Goal: Information Seeking & Learning: Check status

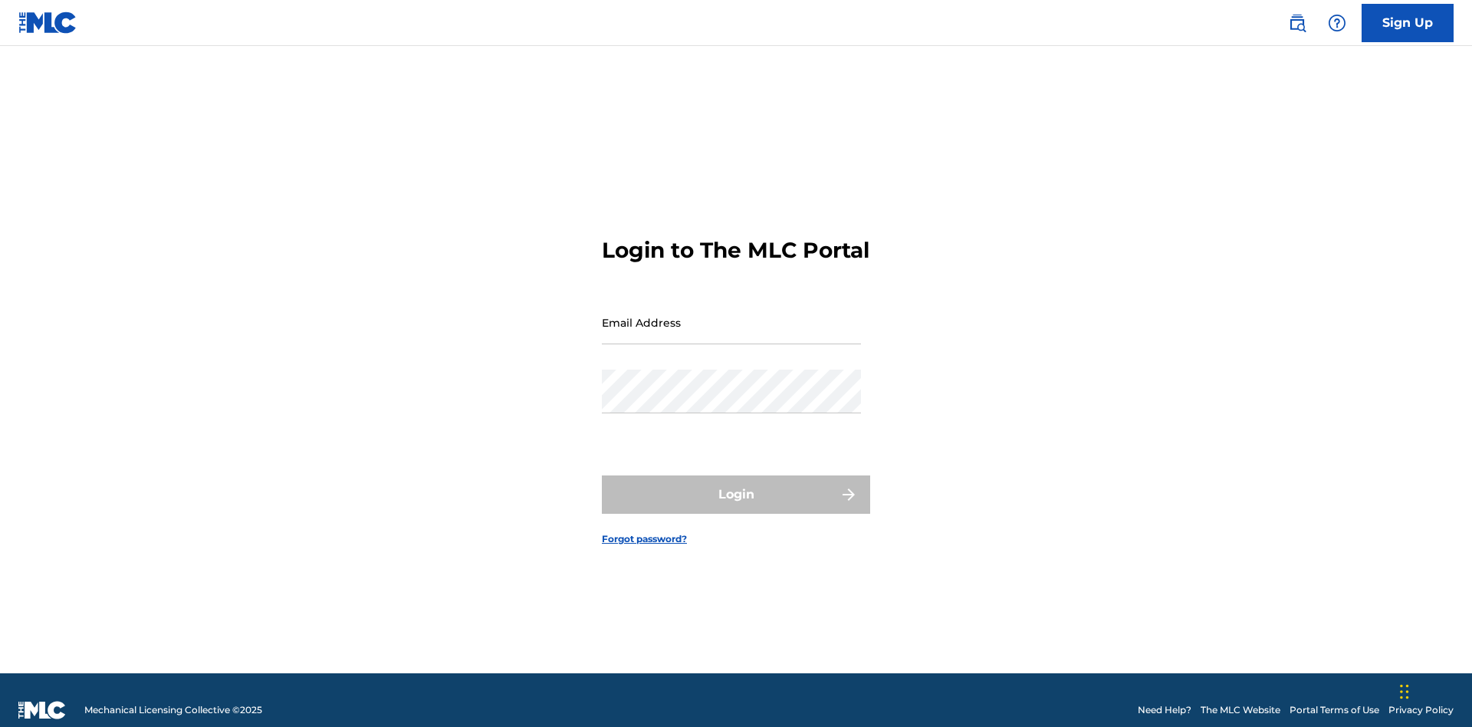
scroll to position [20, 0]
click at [731, 315] on input "Email Address" at bounding box center [731, 323] width 259 height 44
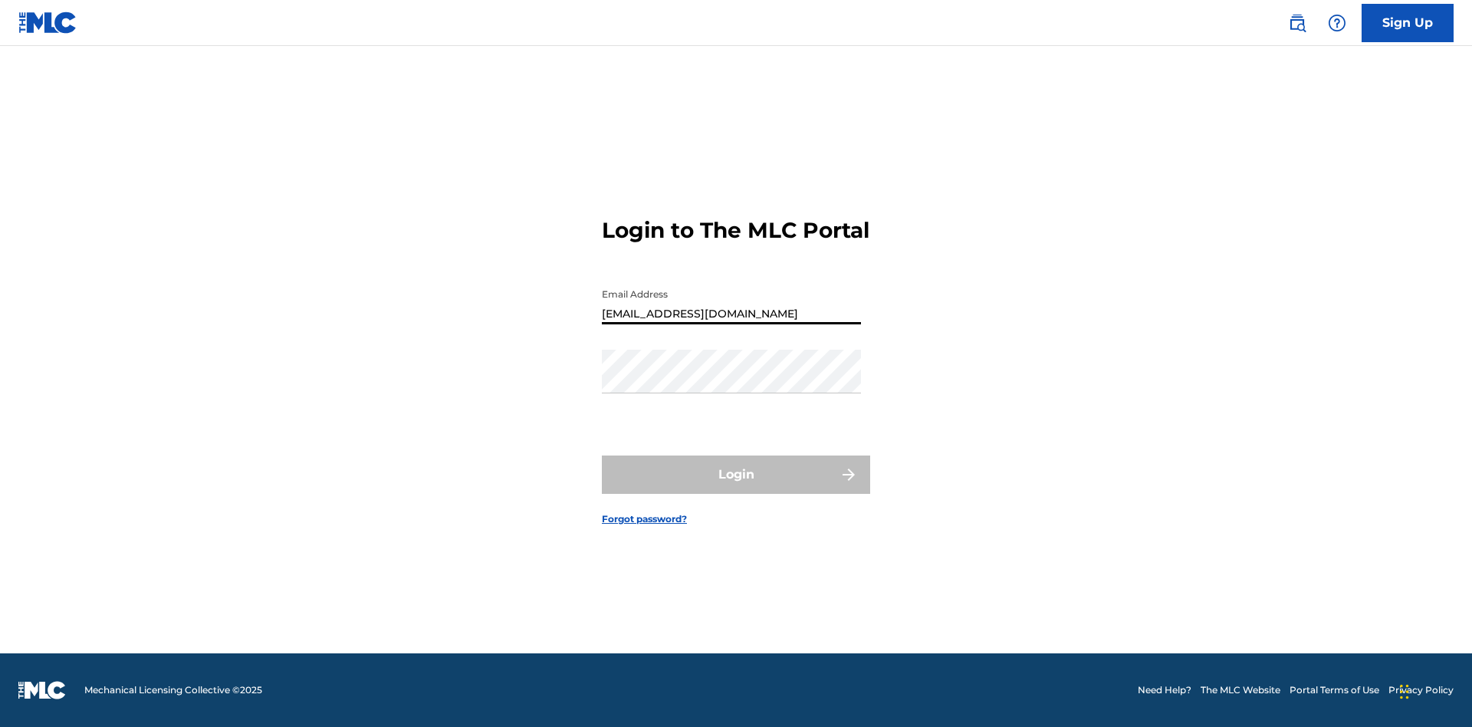
type input "Duke.McTesterson@gmail.com"
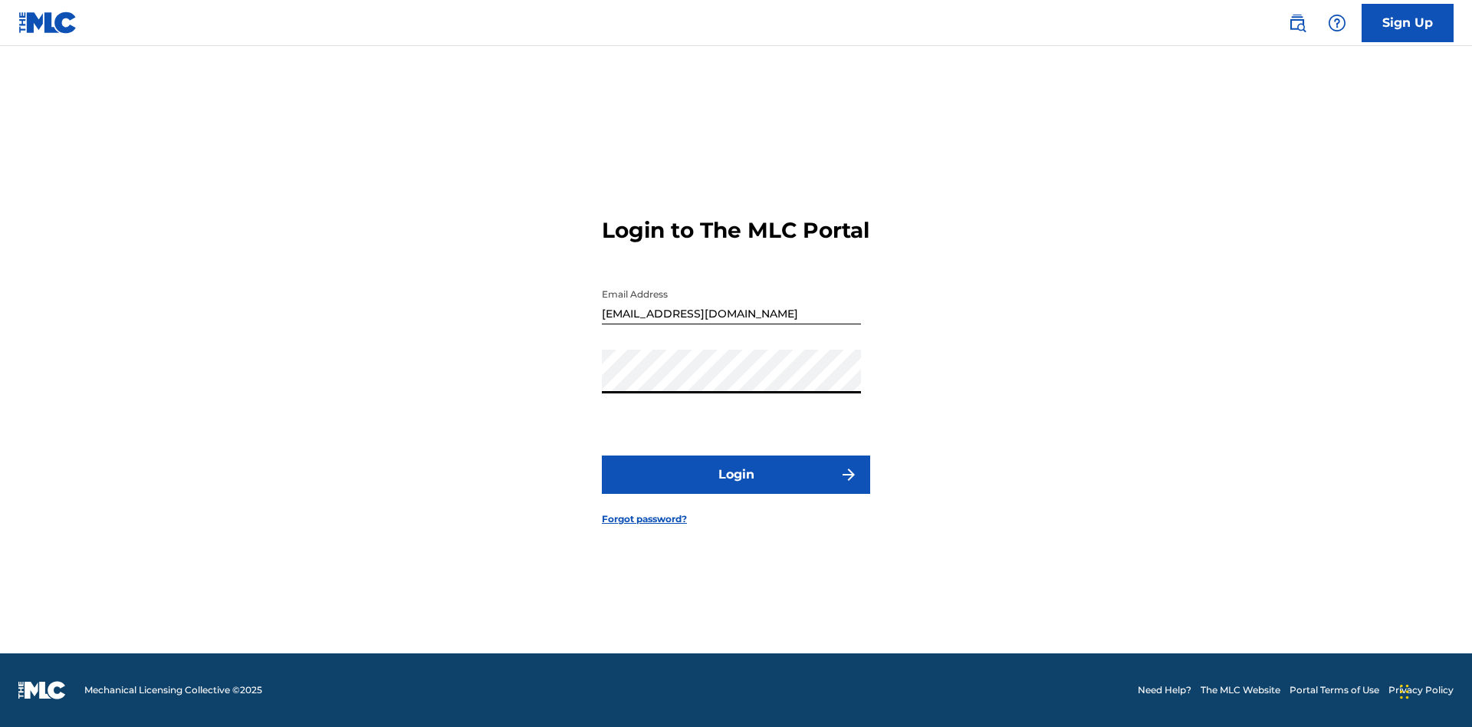
click at [736, 488] on button "Login" at bounding box center [736, 474] width 268 height 38
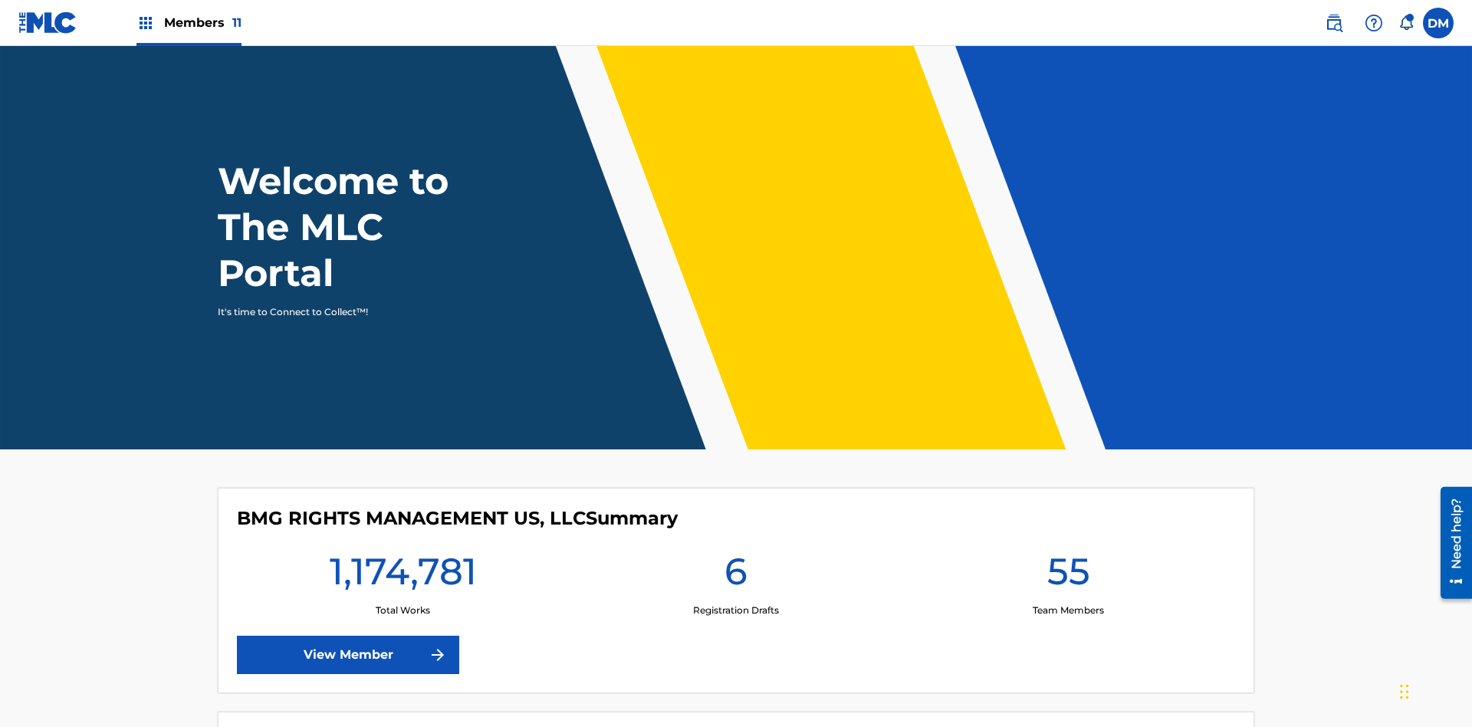
scroll to position [66, 0]
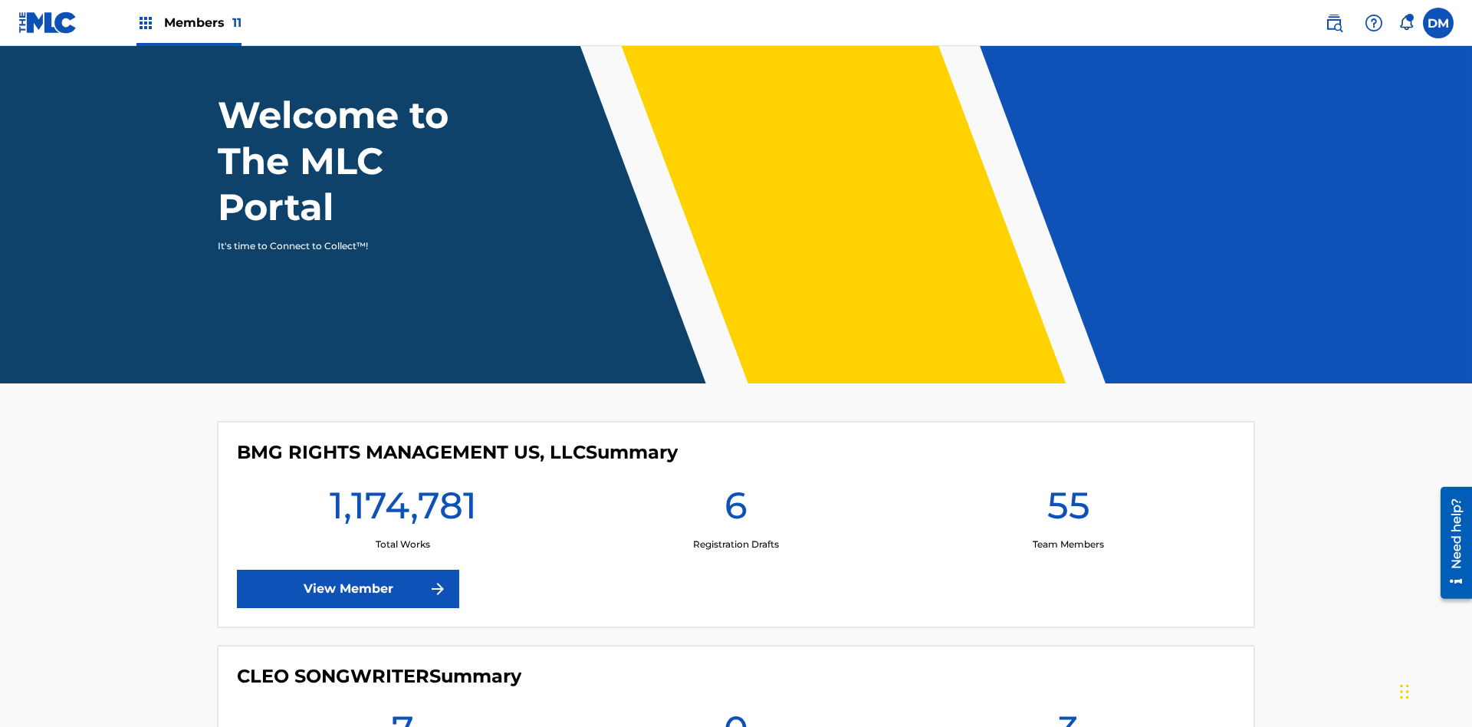
click at [189, 22] on span "Members 11" at bounding box center [202, 23] width 77 height 18
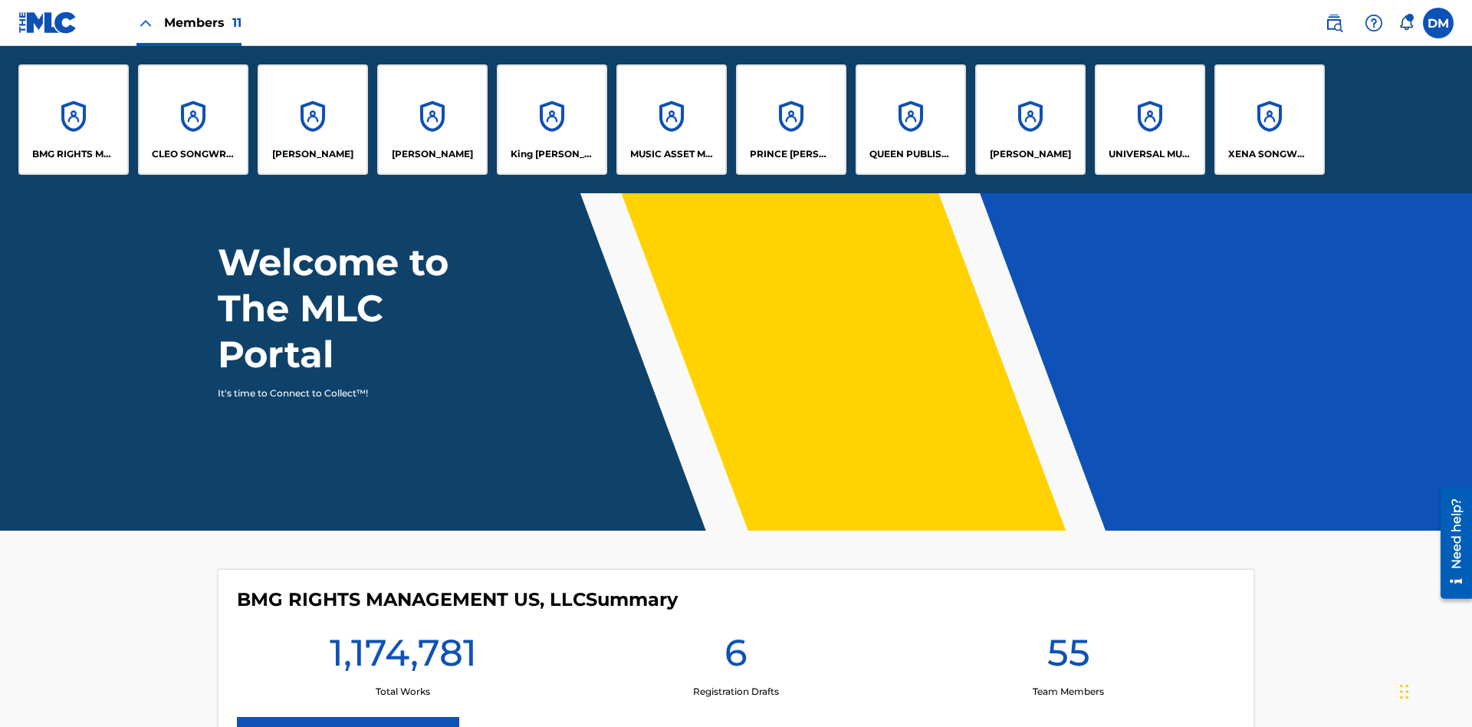
scroll to position [0, 0]
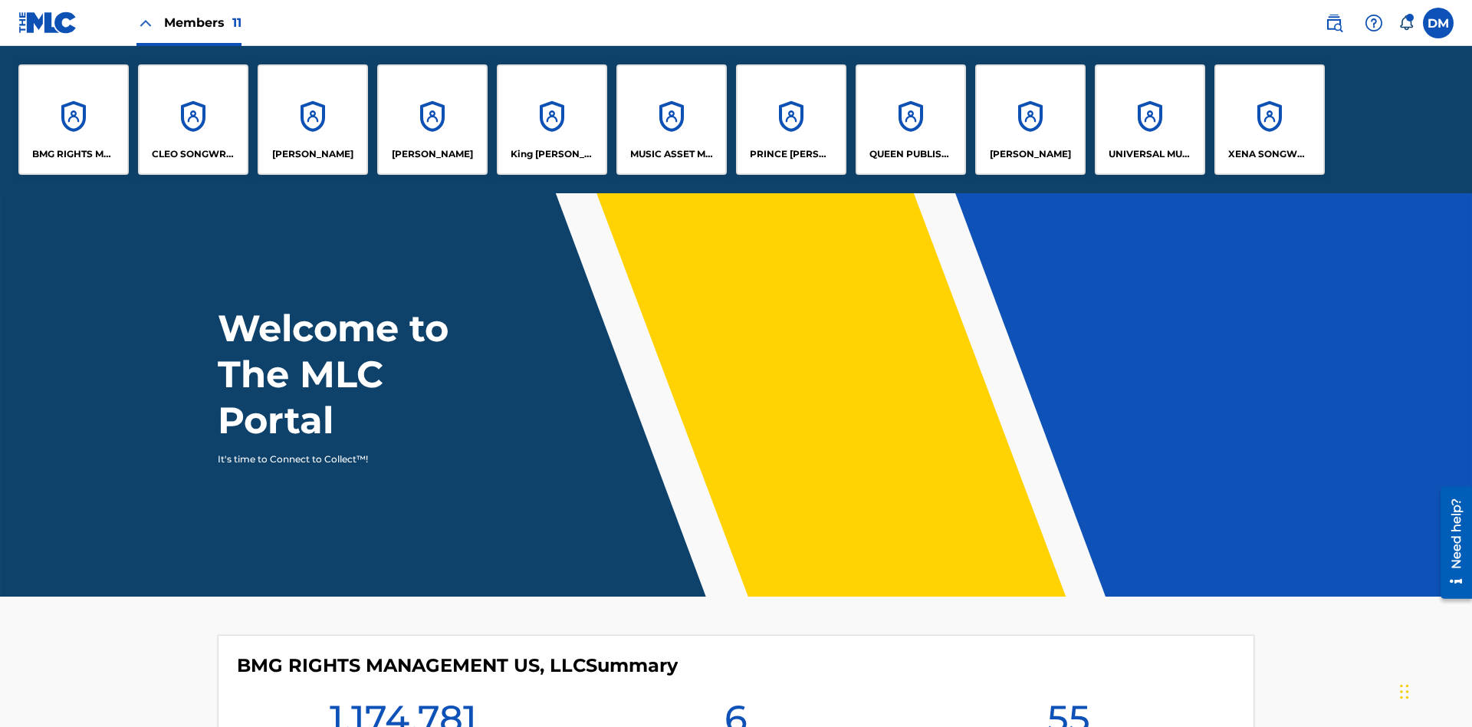
click at [1149, 154] on p "UNIVERSAL MUSIC PUB GROUP" at bounding box center [1151, 154] width 84 height 14
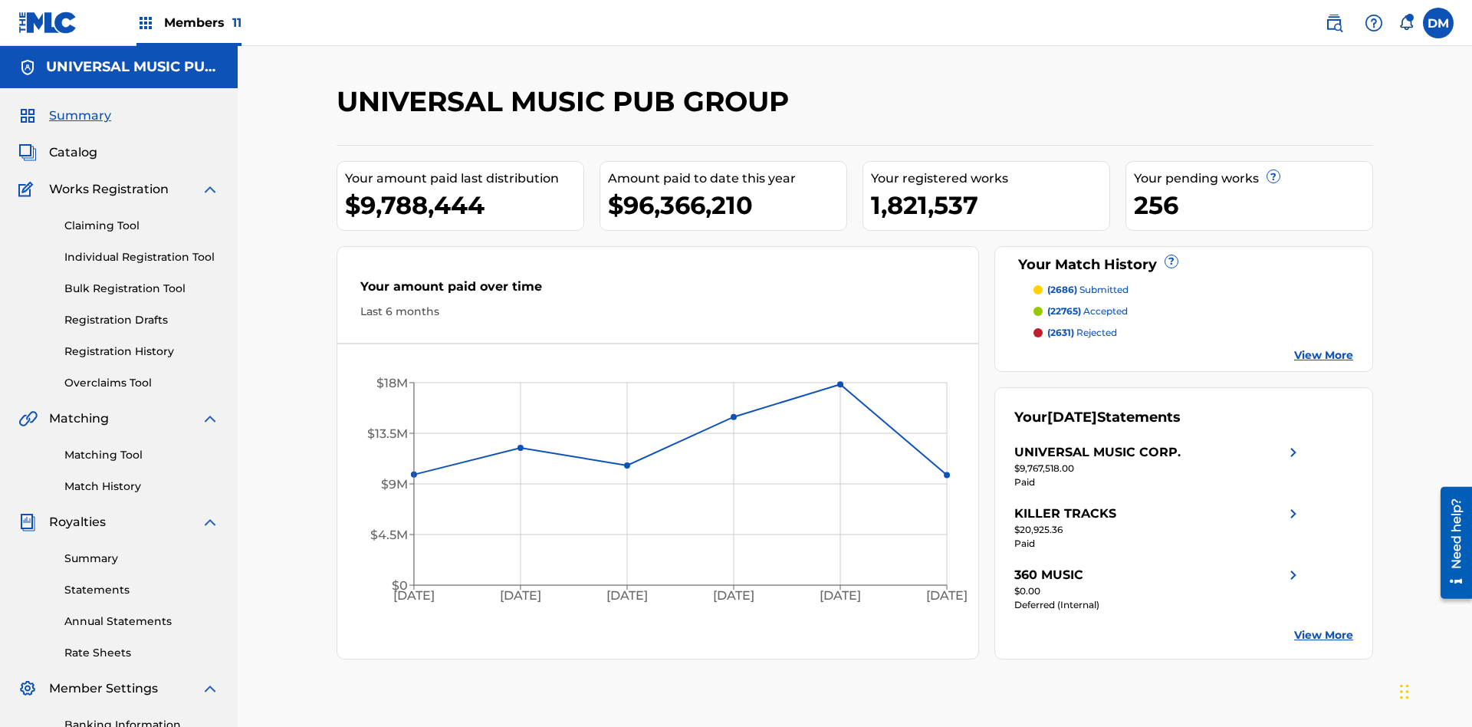
click at [142, 343] on link "Registration History" at bounding box center [141, 351] width 155 height 16
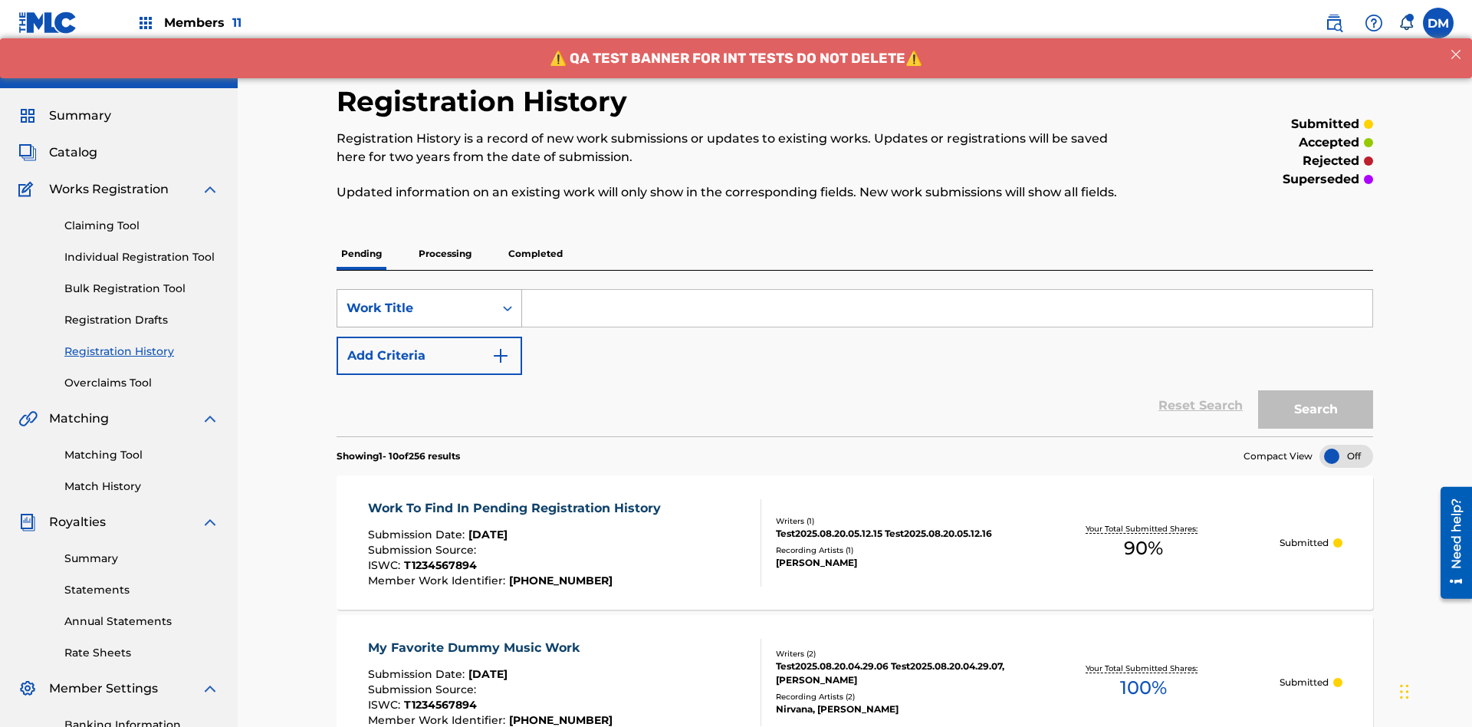
click at [416, 299] on div "Work Title" at bounding box center [416, 308] width 138 height 18
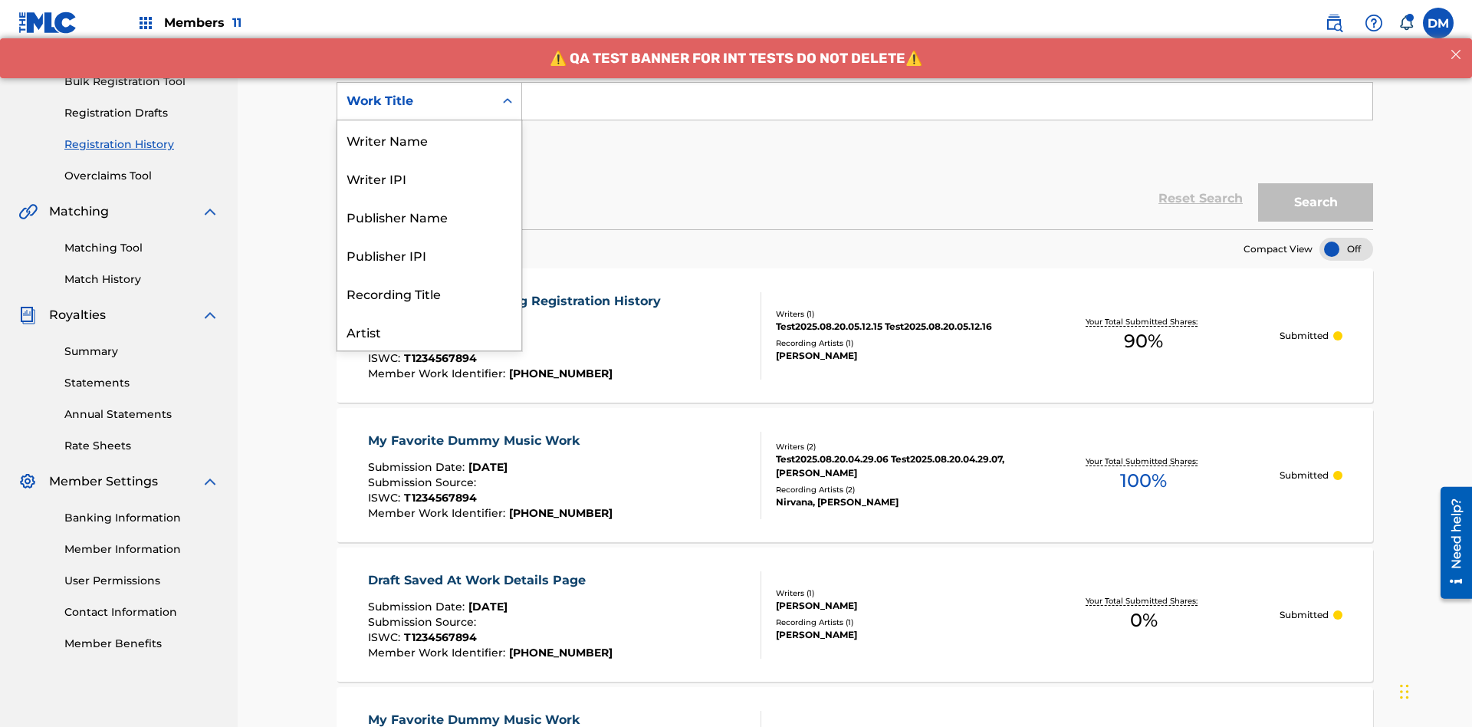
scroll to position [77, 0]
click at [429, 293] on div "ISRC" at bounding box center [429, 293] width 184 height 38
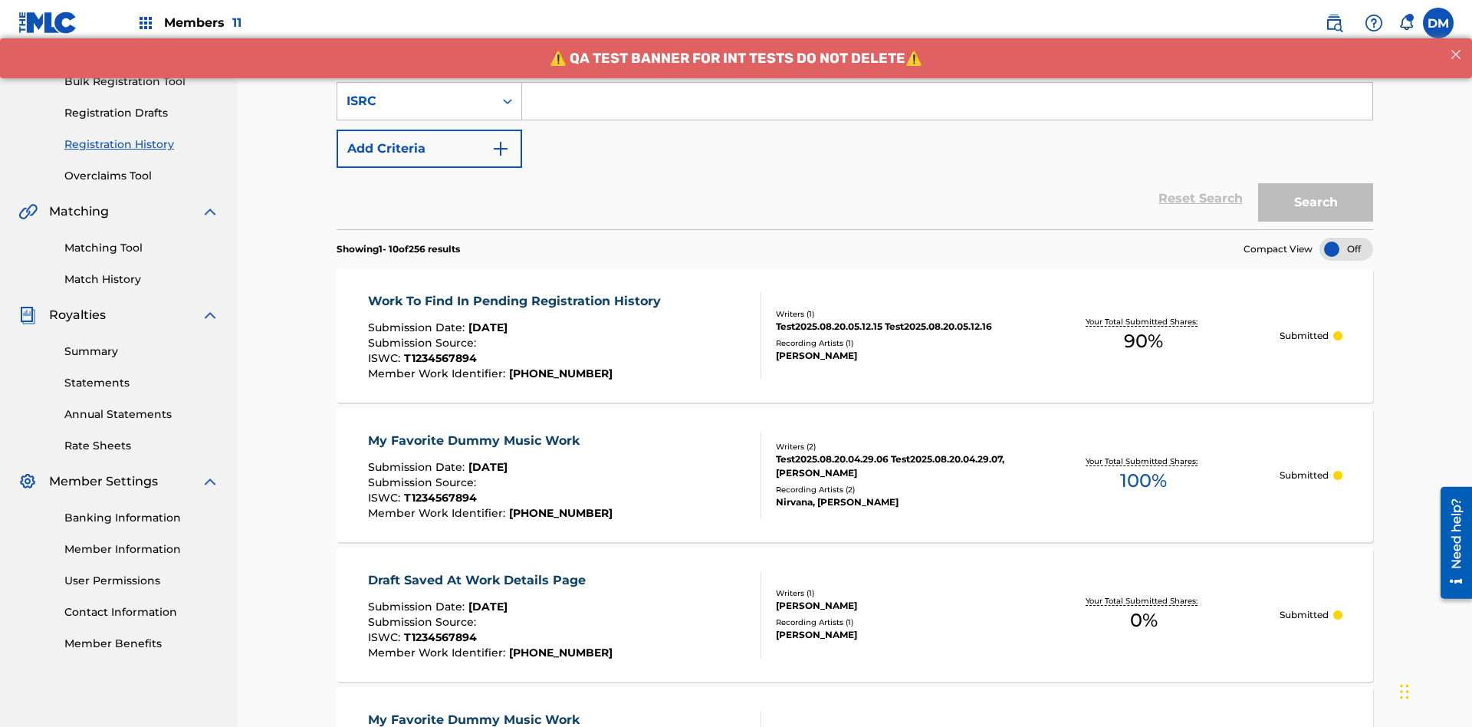
click at [947, 110] on input "Search Form" at bounding box center [947, 101] width 850 height 37
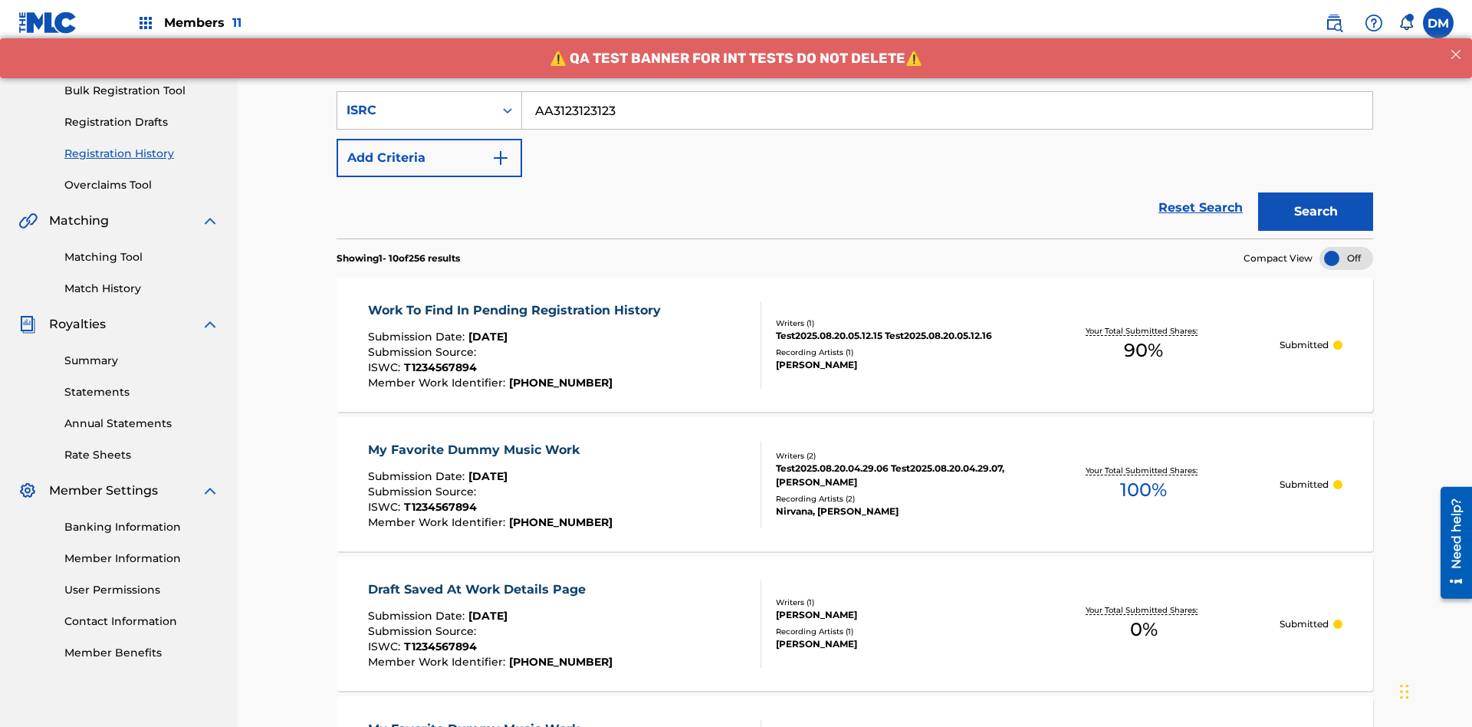
type input "AA3123123123"
click at [1316, 192] on button "Search" at bounding box center [1315, 211] width 115 height 38
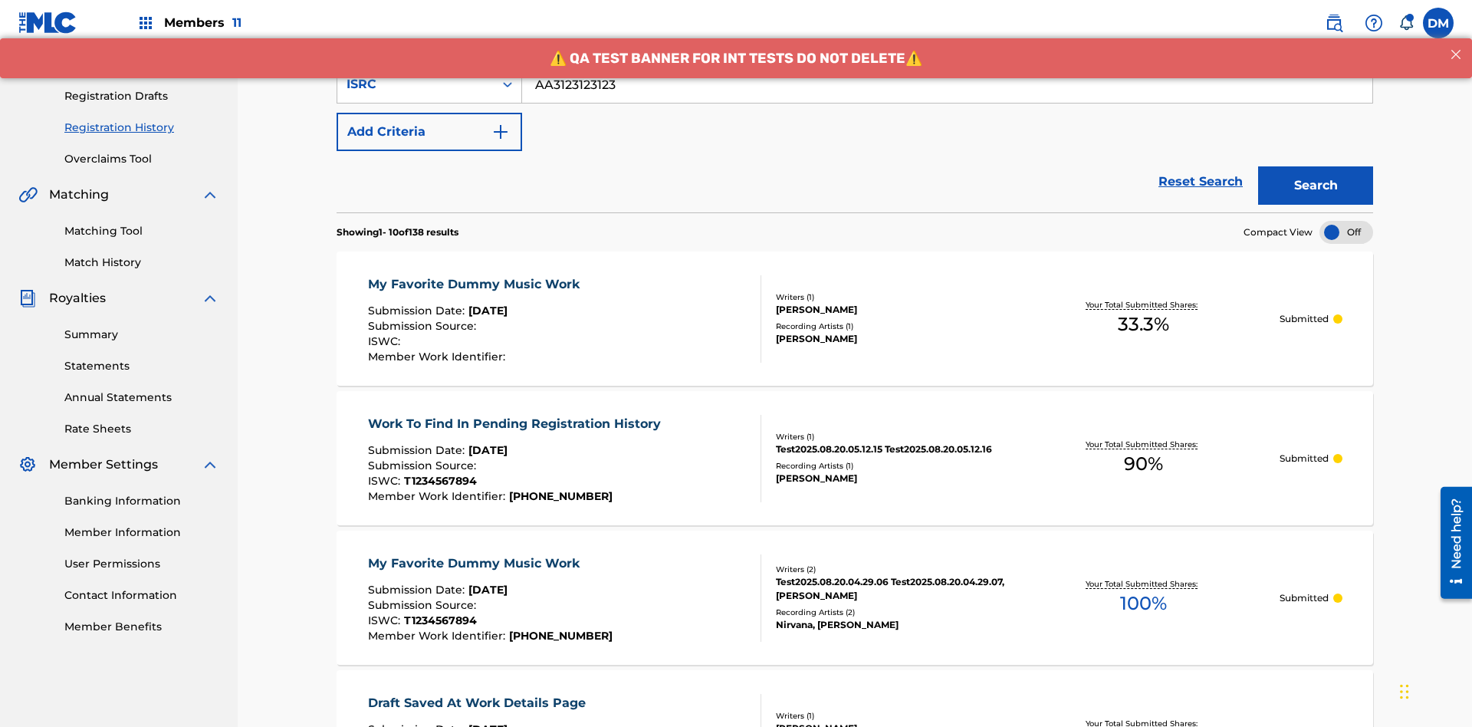
scroll to position [353, 0]
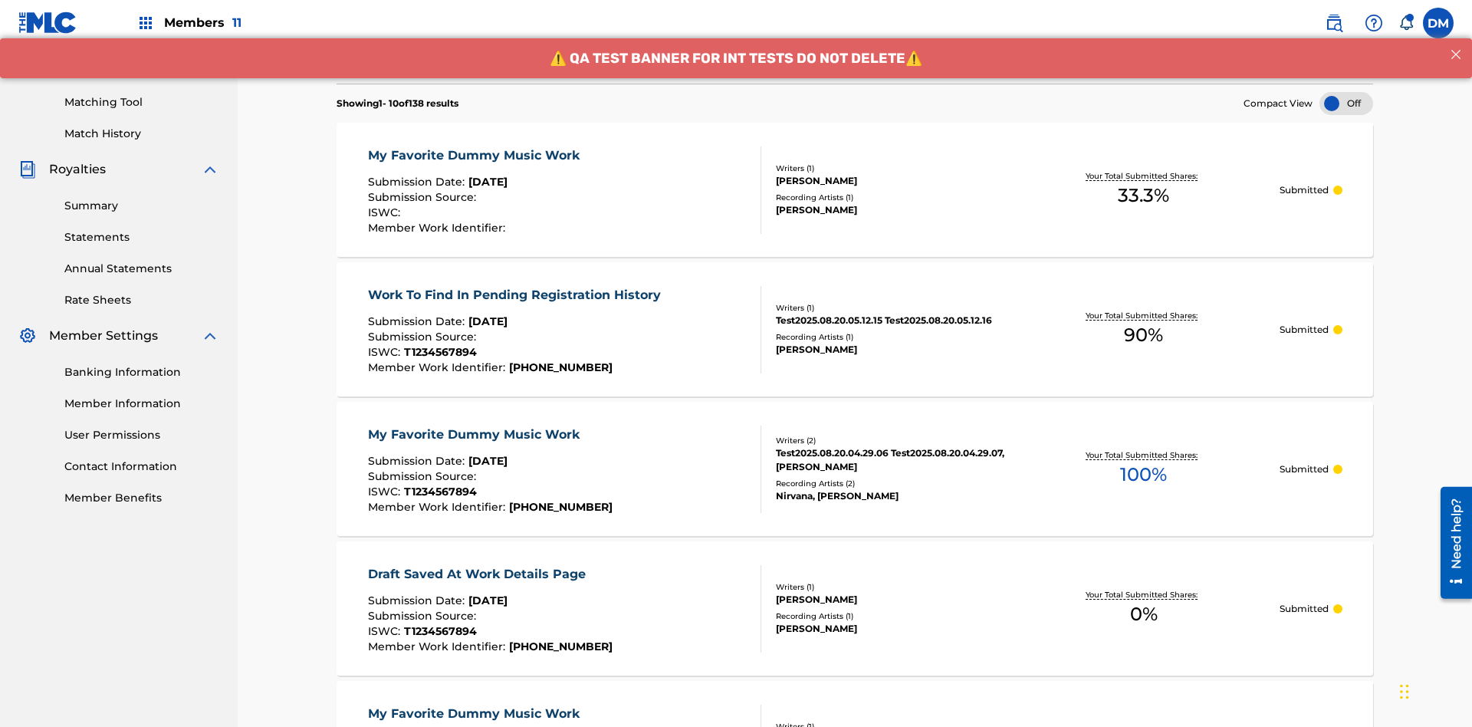
click at [475, 146] on div "My Favorite Dummy Music Work" at bounding box center [477, 155] width 219 height 18
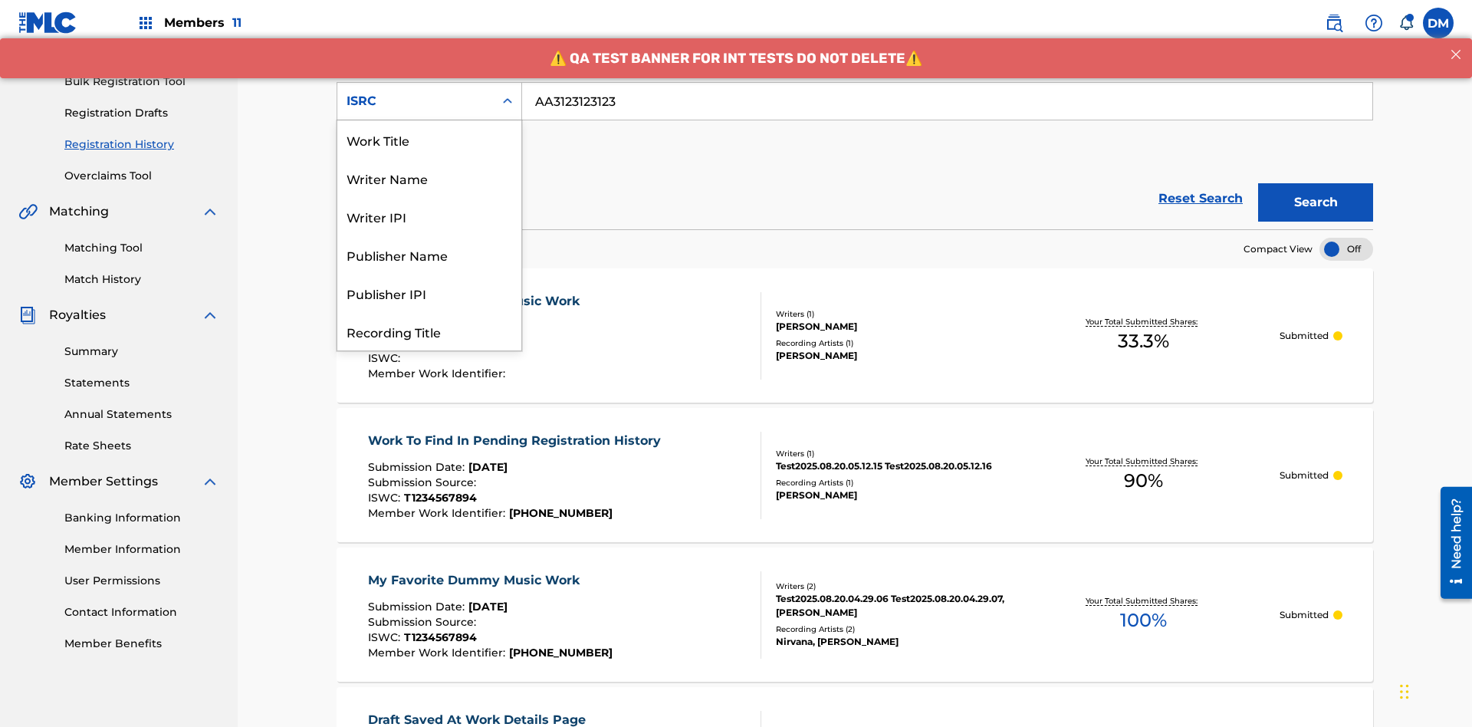
scroll to position [77, 0]
click at [429, 255] on div "Recording Title" at bounding box center [429, 254] width 184 height 38
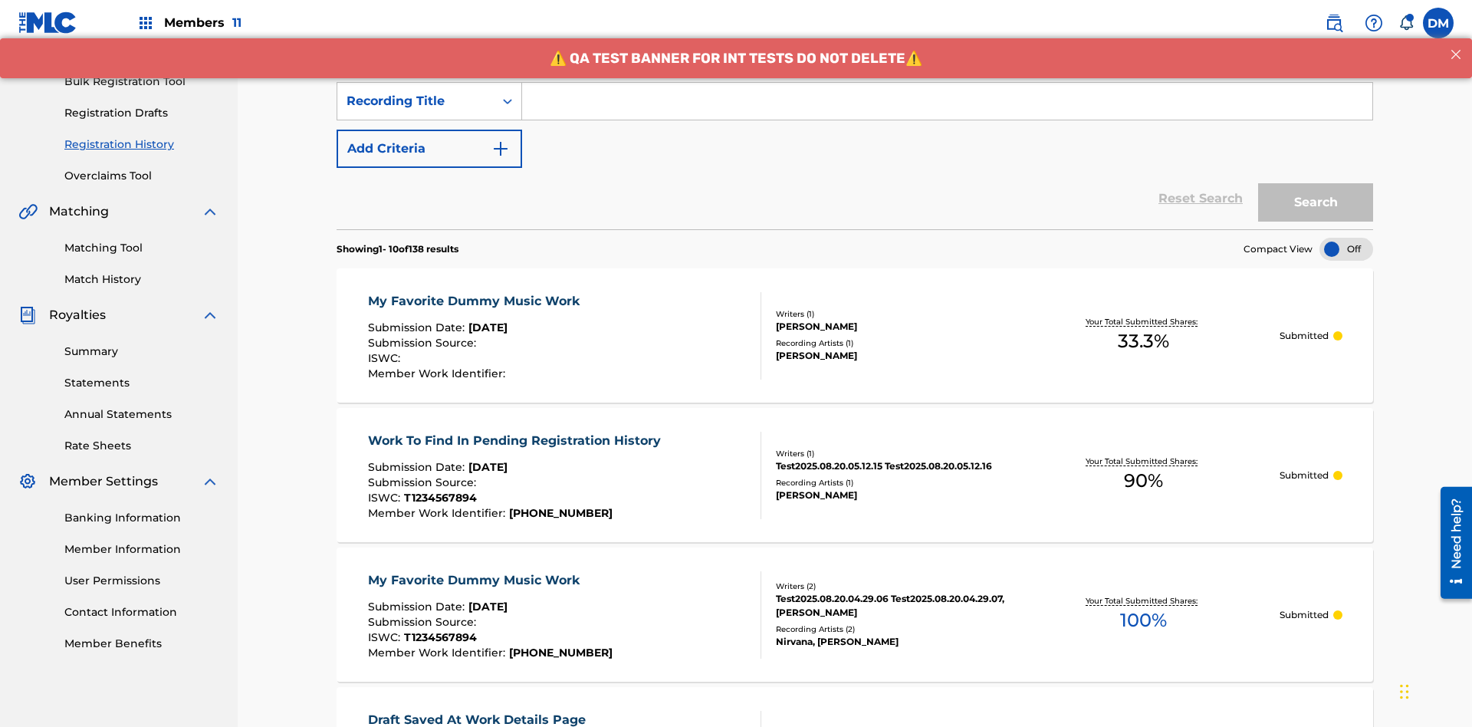
click at [947, 110] on input "Search Form" at bounding box center [947, 101] width 850 height 37
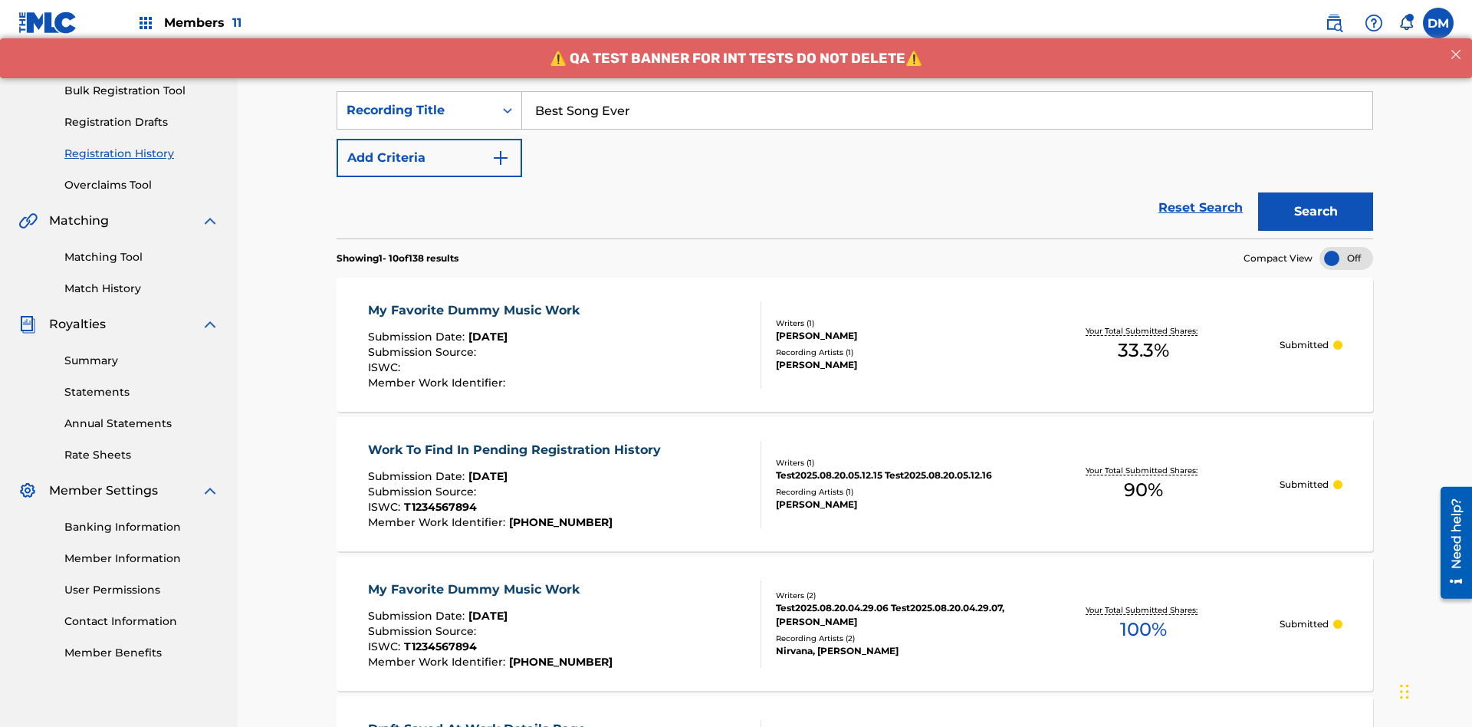
scroll to position [224, 0]
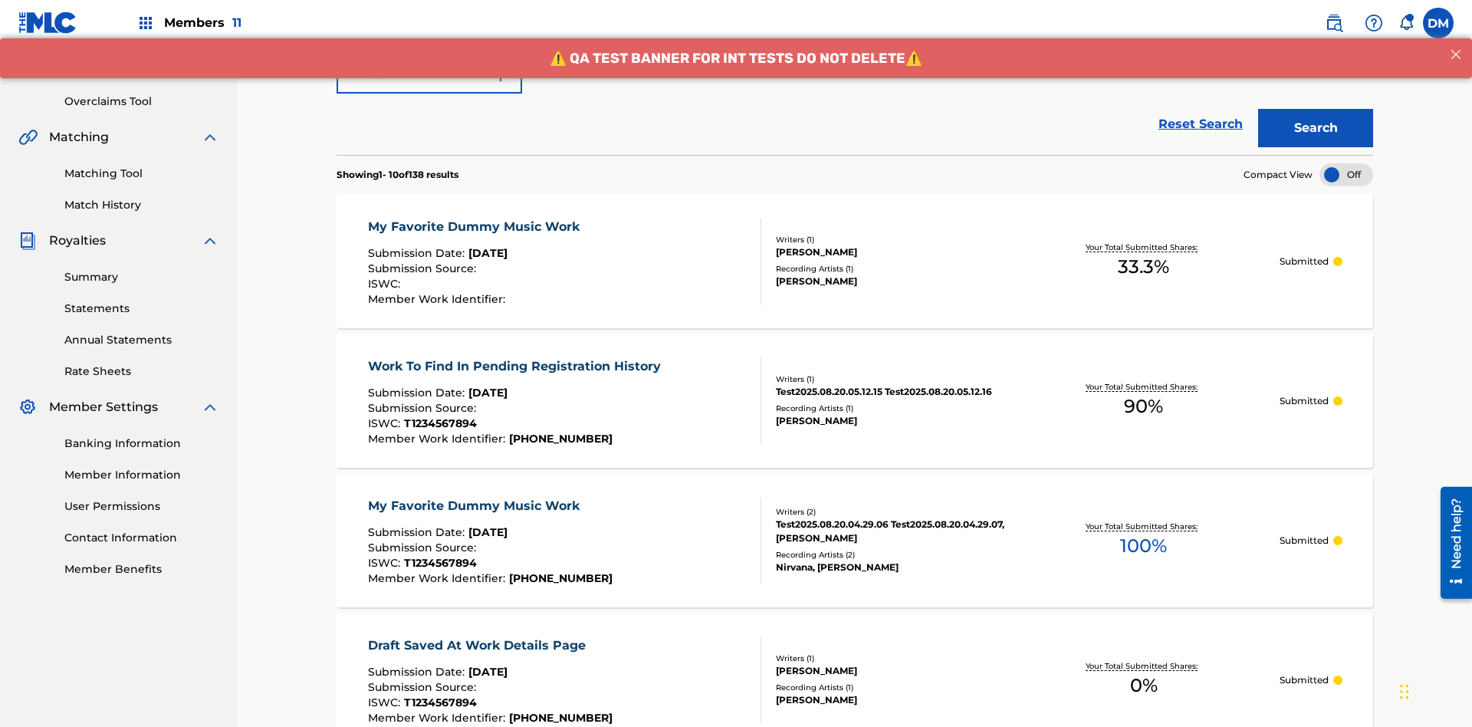
type input "Best Song Ever"
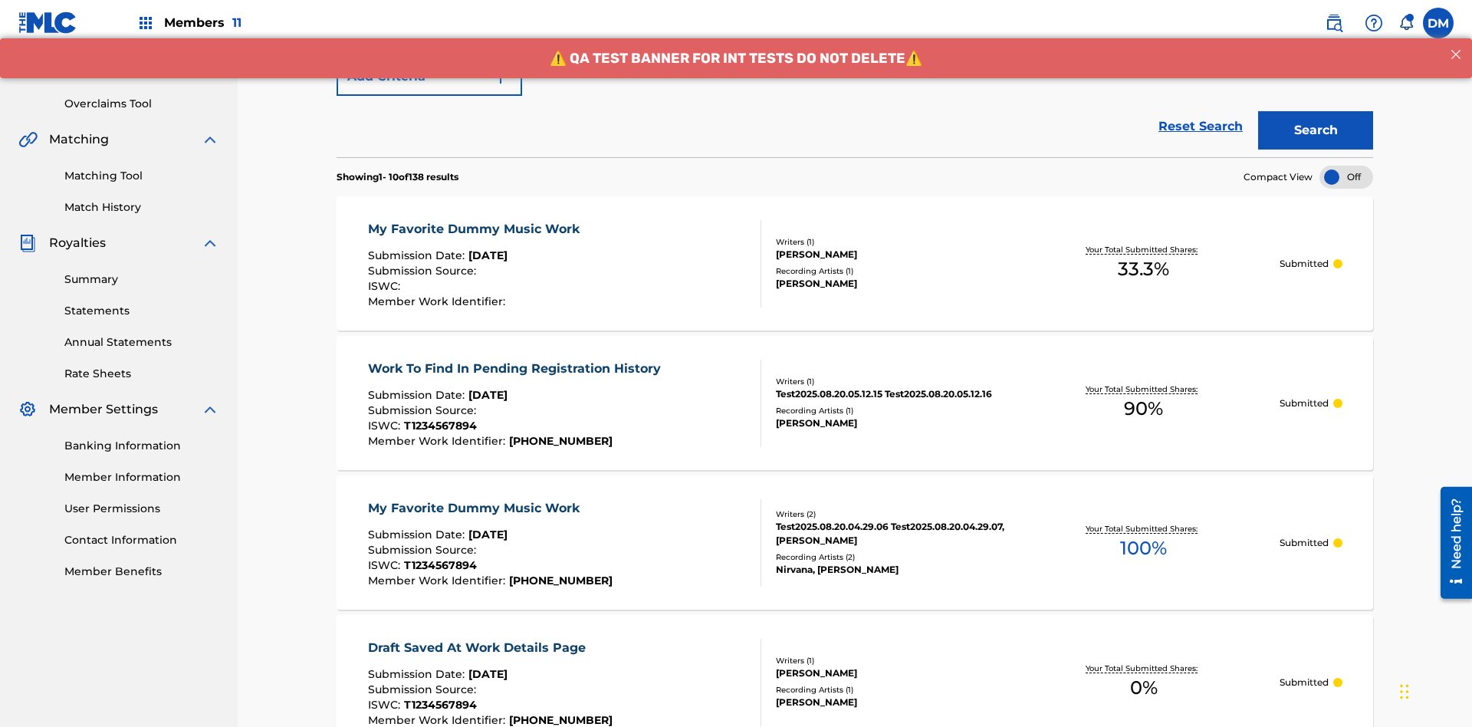
click at [1316, 111] on button "Search" at bounding box center [1315, 130] width 115 height 38
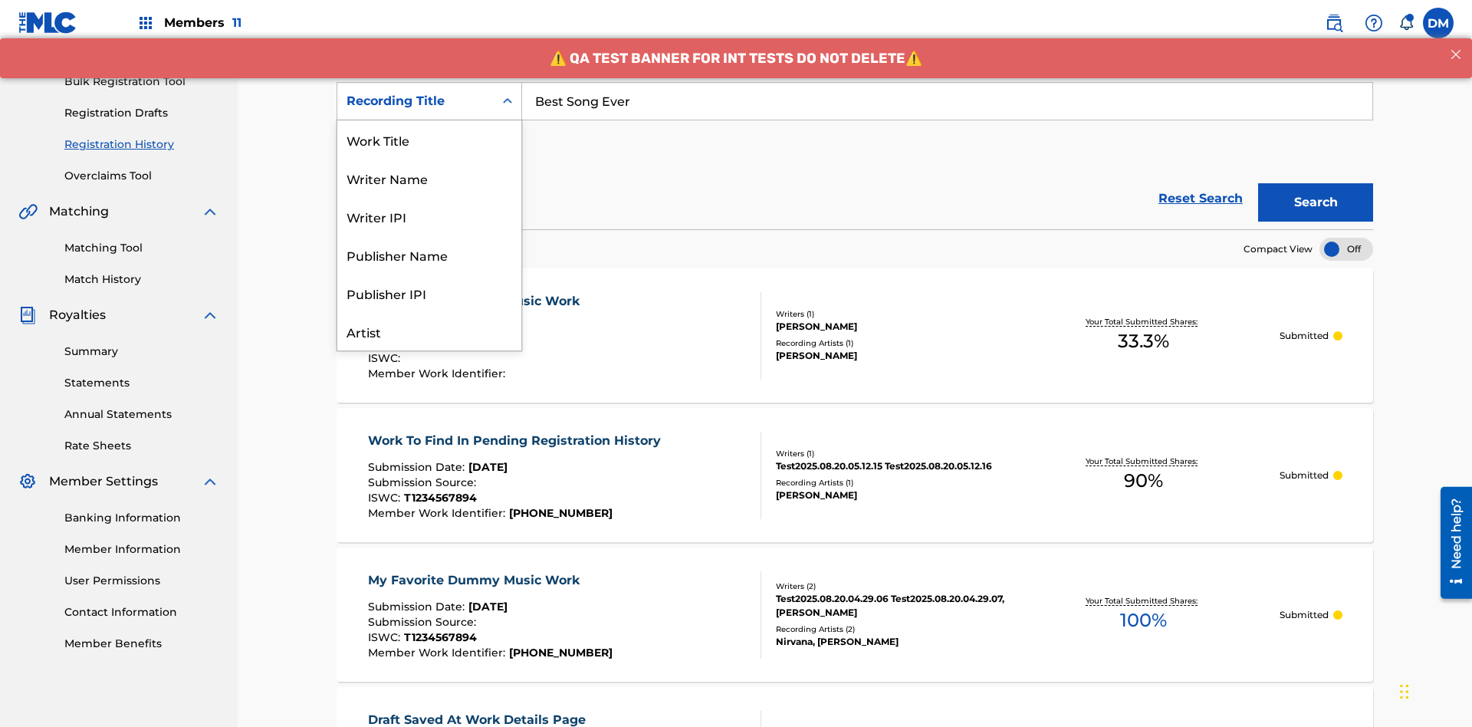
scroll to position [77, 0]
click at [429, 82] on div "Work Title" at bounding box center [429, 63] width 184 height 38
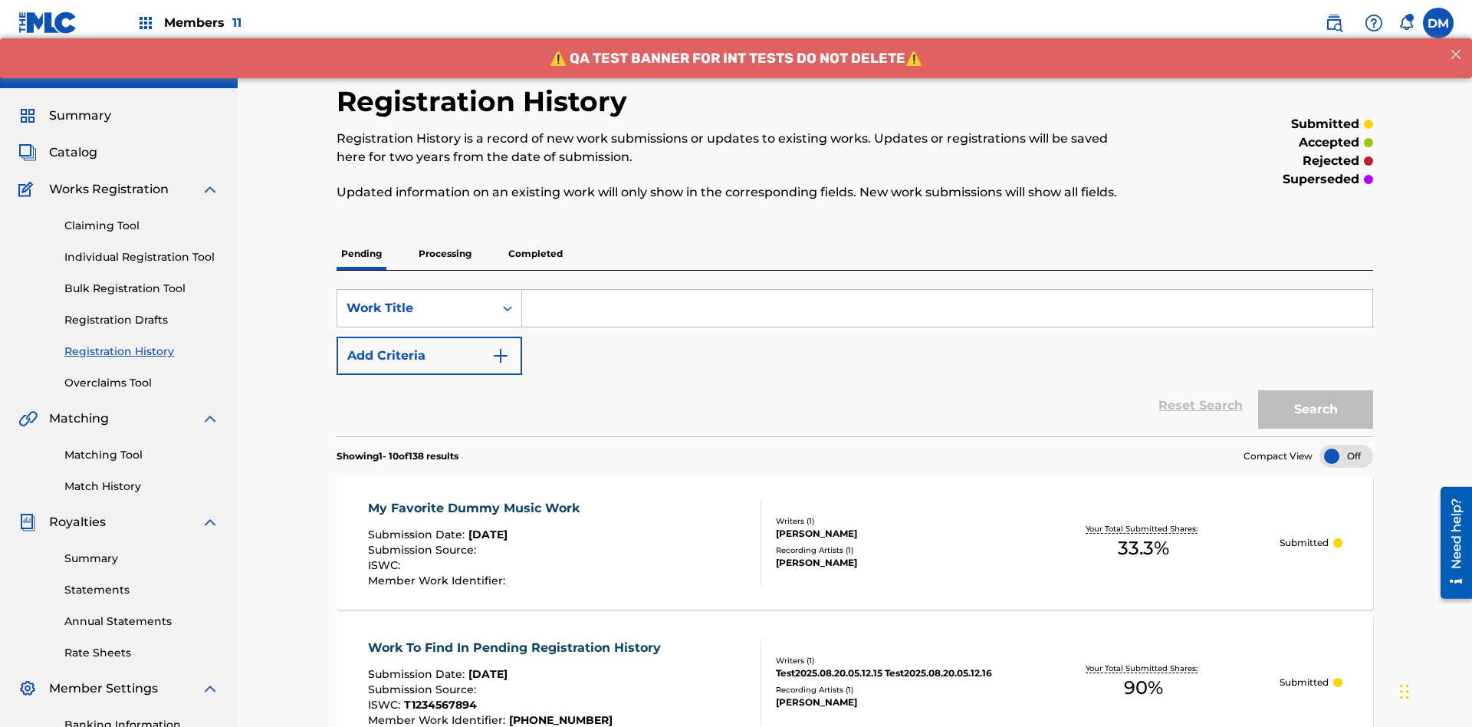
click at [947, 290] on input "Search Form" at bounding box center [947, 308] width 850 height 37
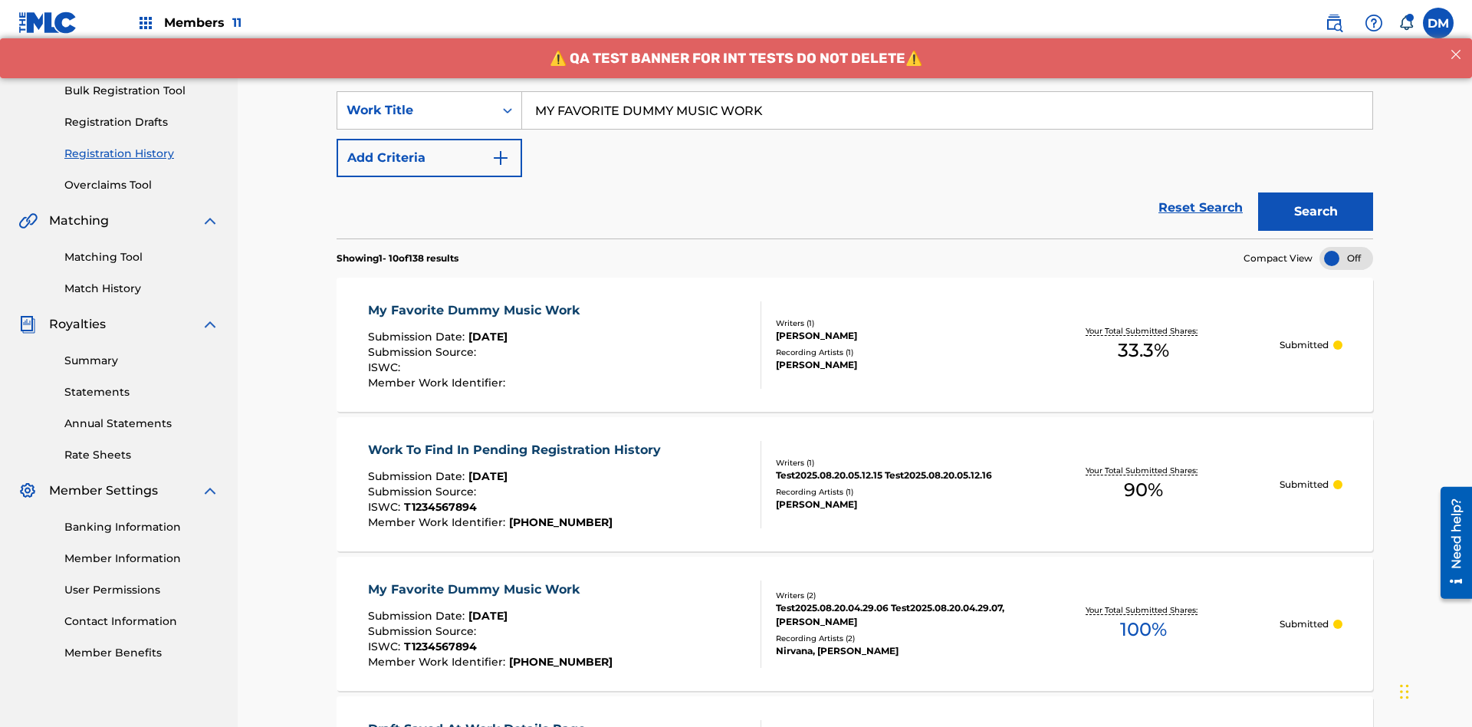
scroll to position [224, 0]
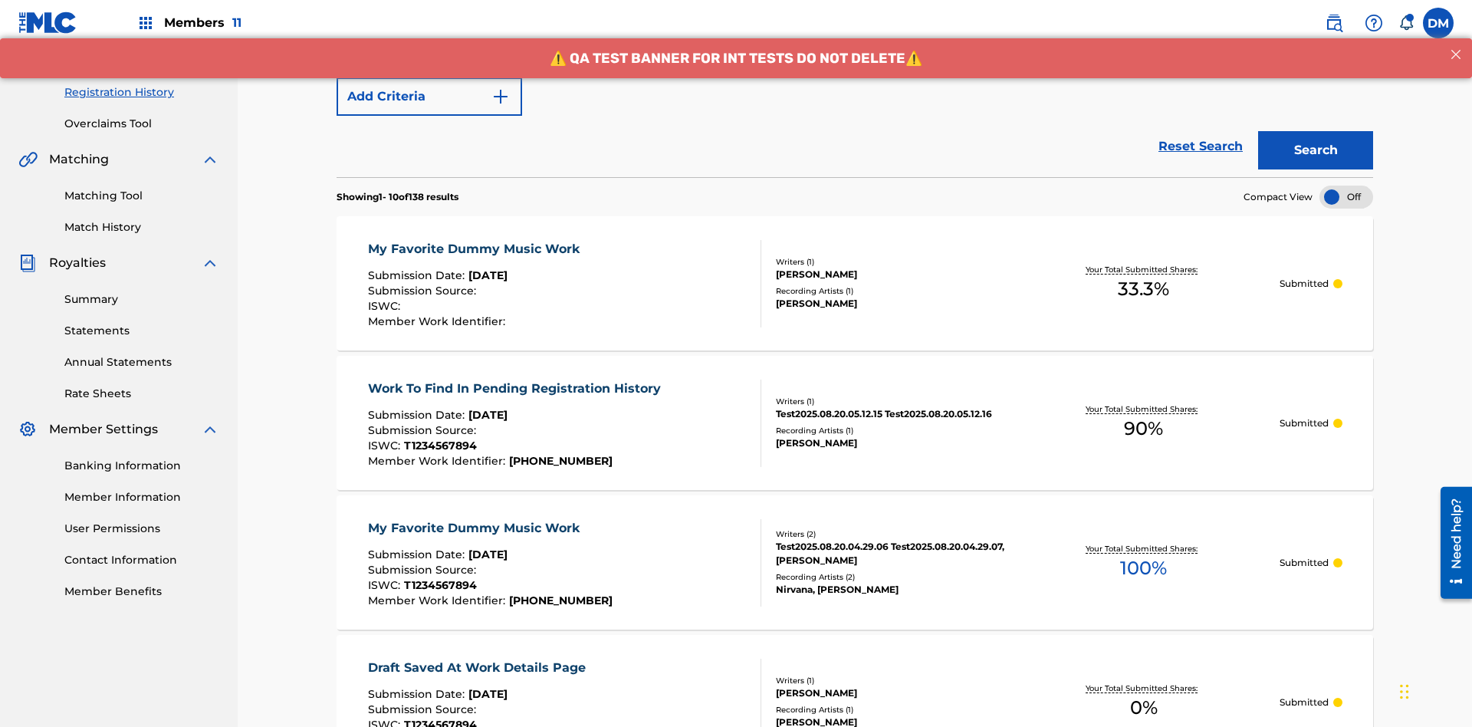
type input "MY FAVORITE DUMMY MUSIC WORK"
click at [1316, 132] on button "Search" at bounding box center [1315, 151] width 115 height 38
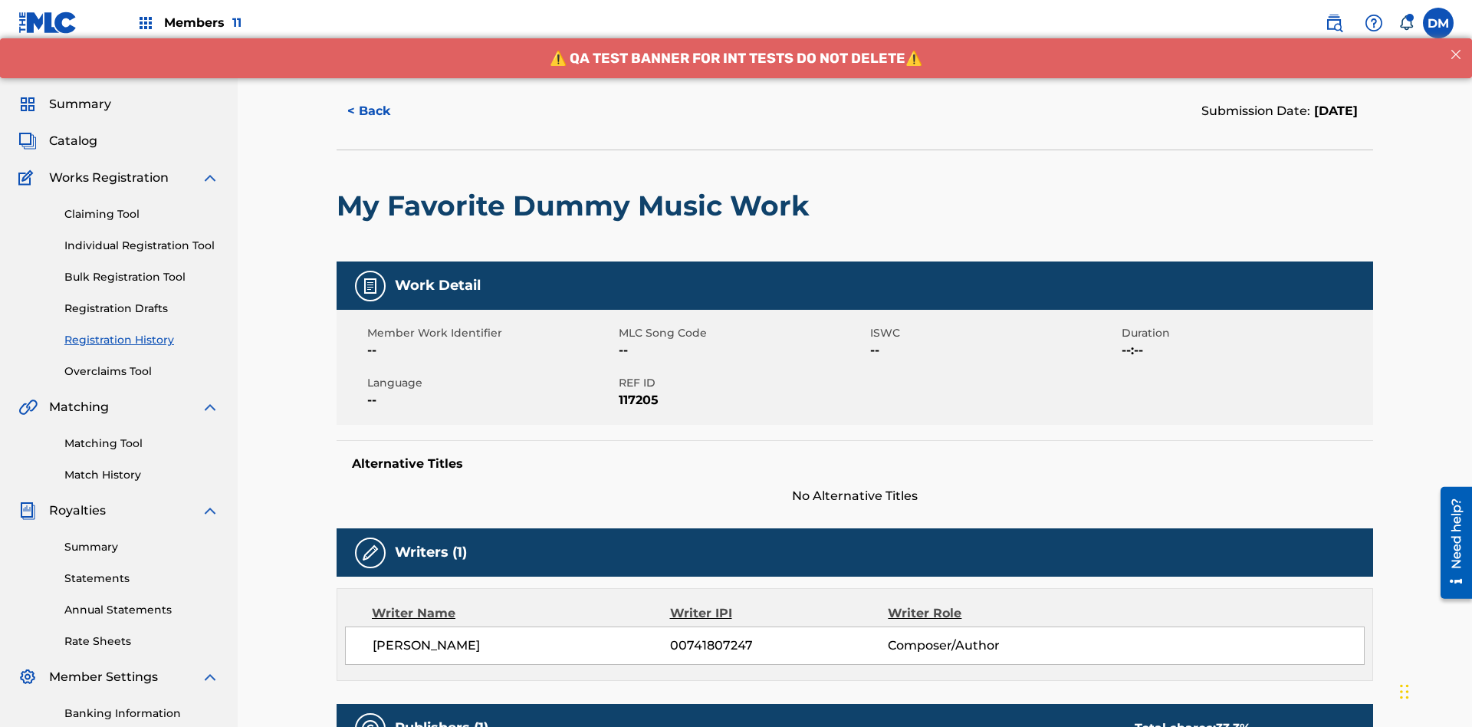
click at [383, 111] on button "< Back" at bounding box center [383, 111] width 92 height 38
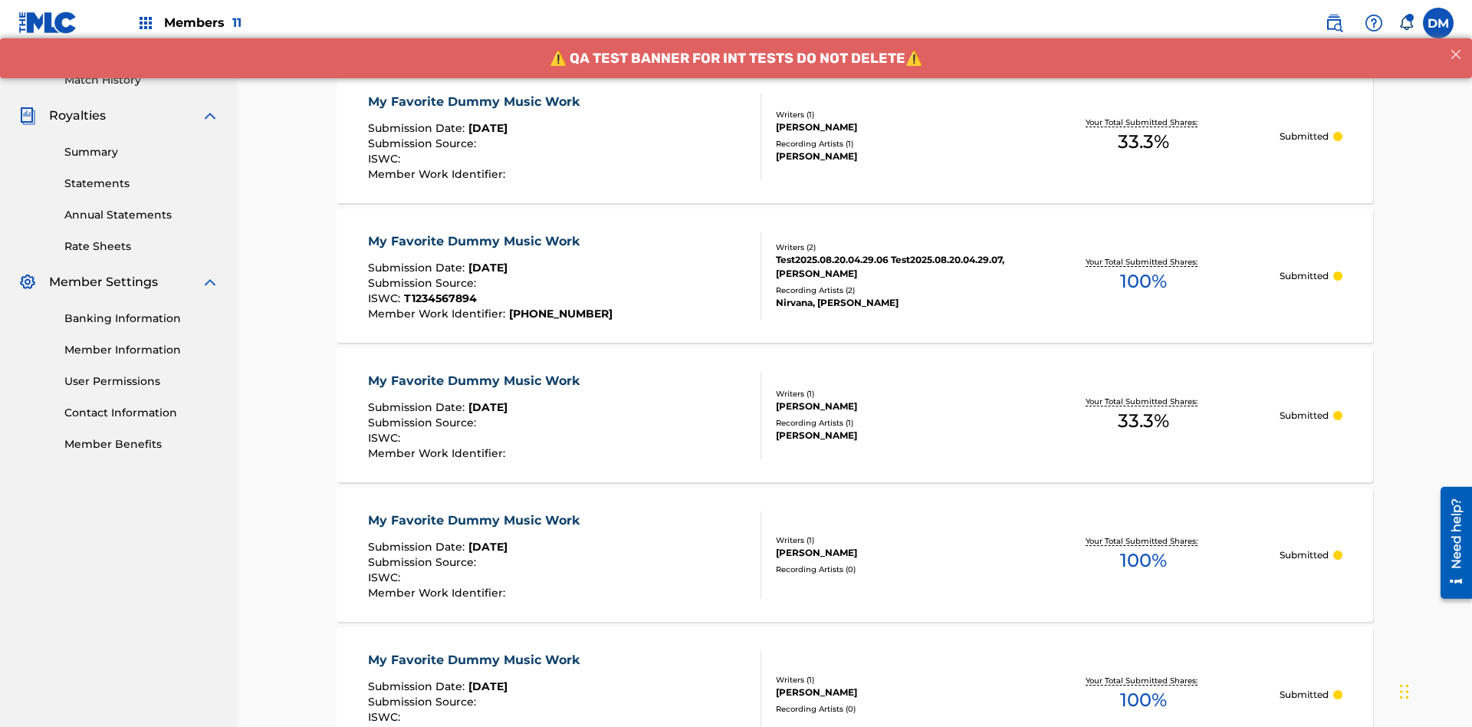
scroll to position [207, 0]
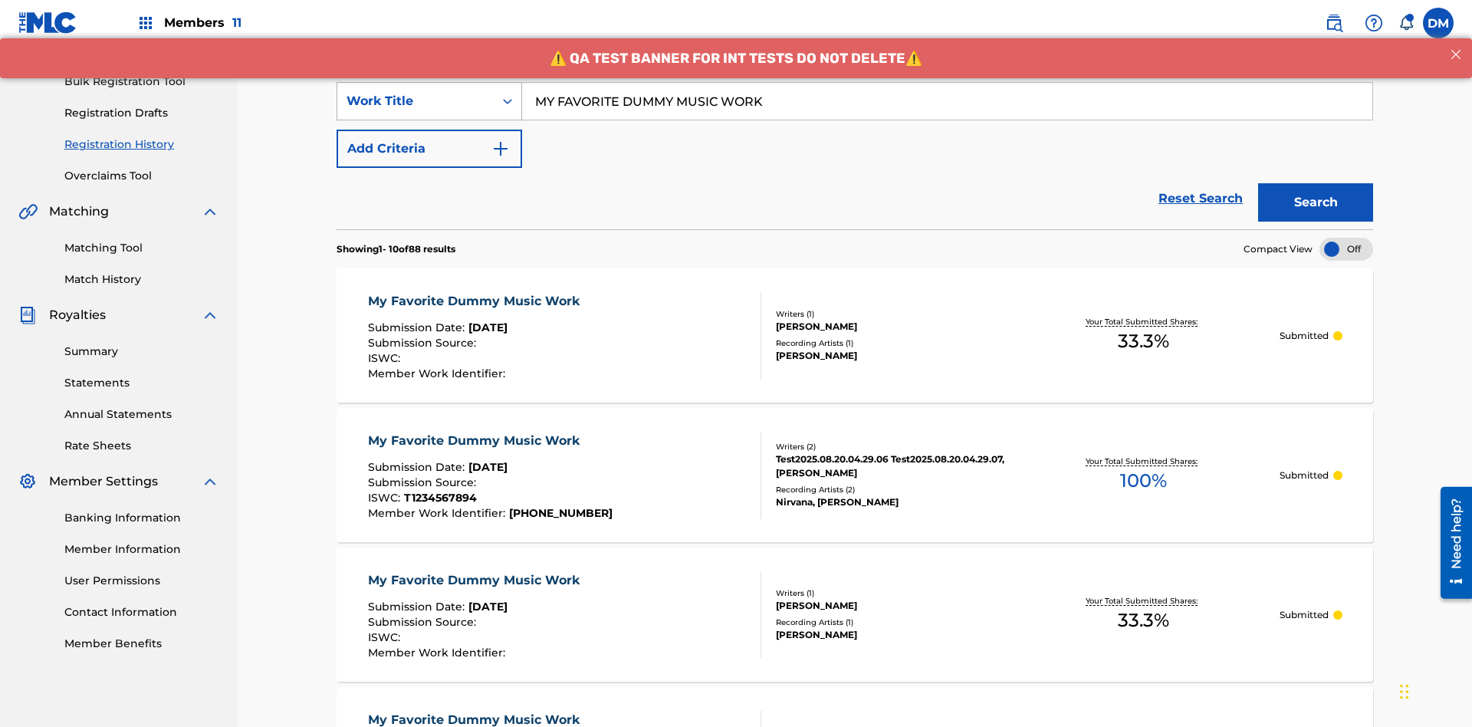
click at [416, 101] on div "Work Title" at bounding box center [416, 101] width 138 height 18
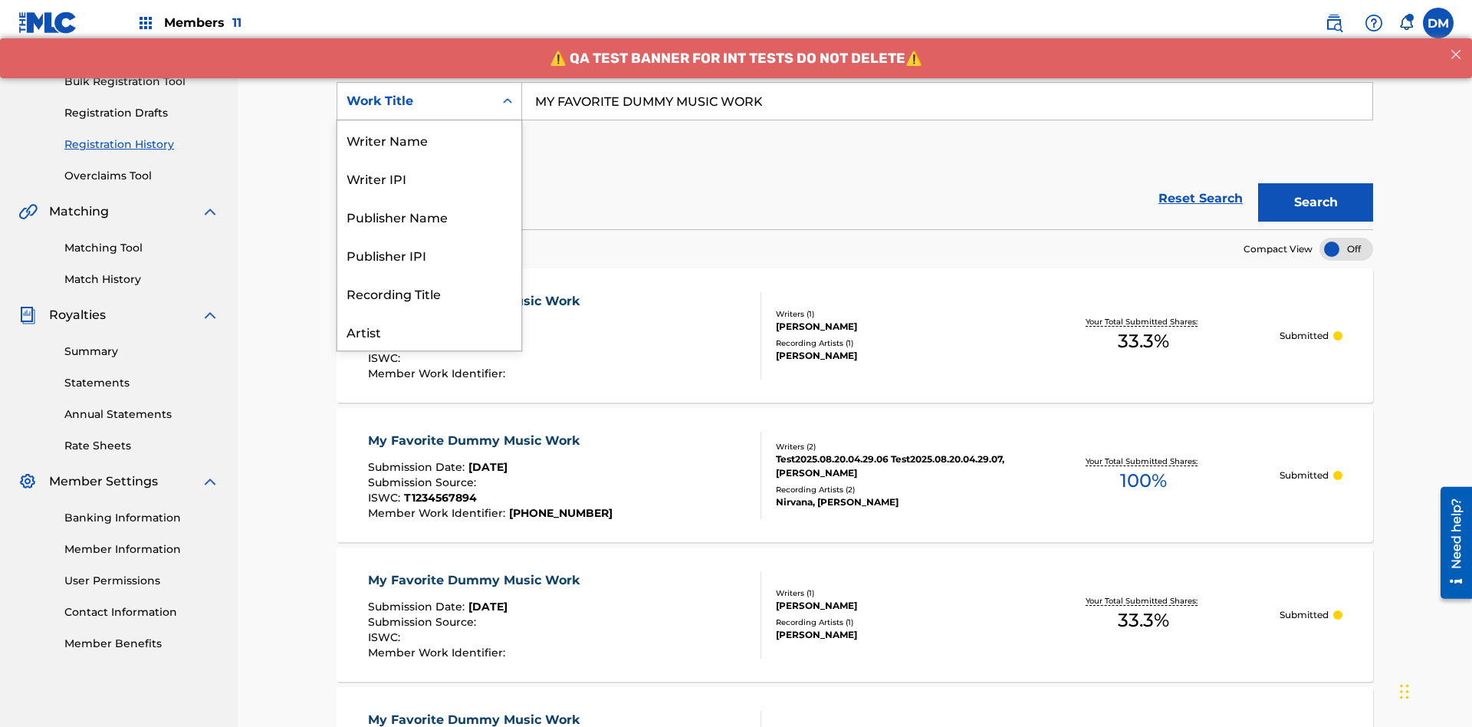
scroll to position [77, 0]
click at [429, 82] on div "Writer Name" at bounding box center [429, 63] width 184 height 38
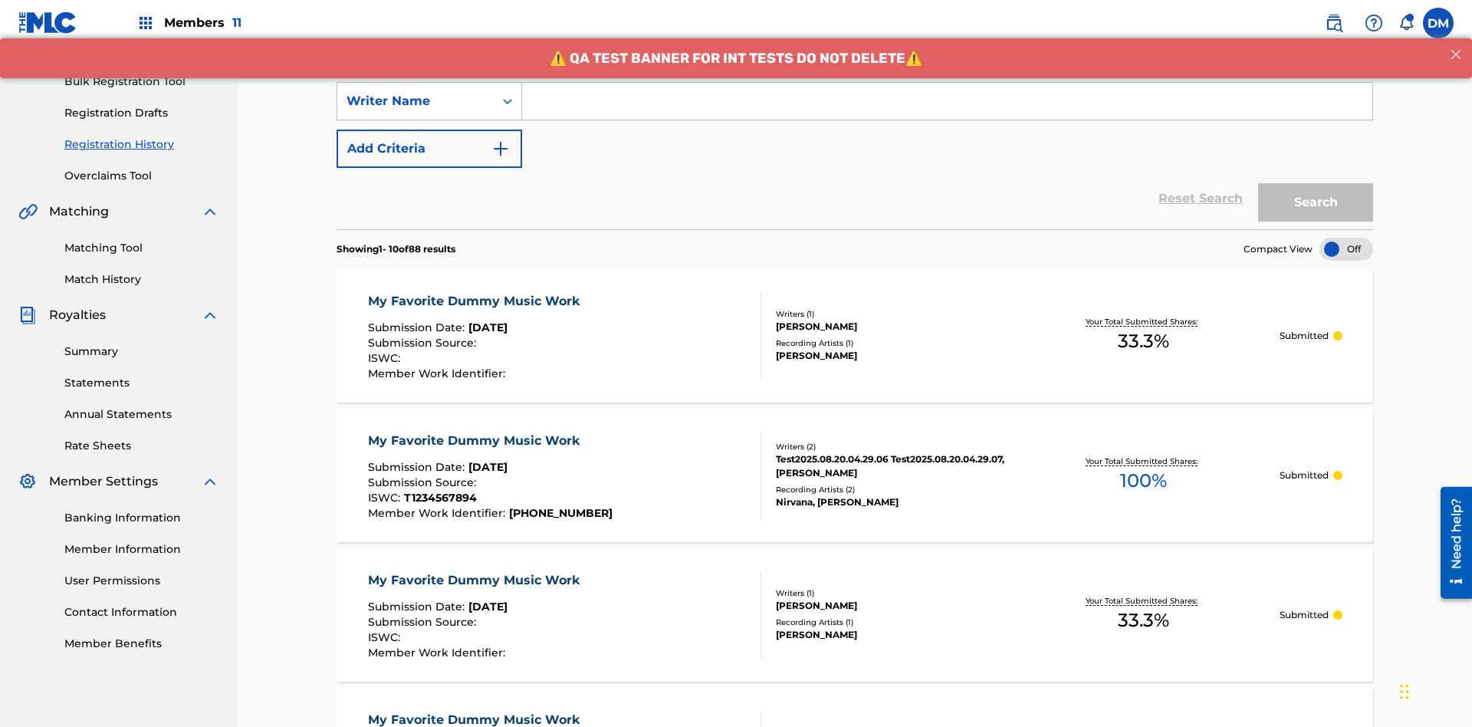
scroll to position [0, 0]
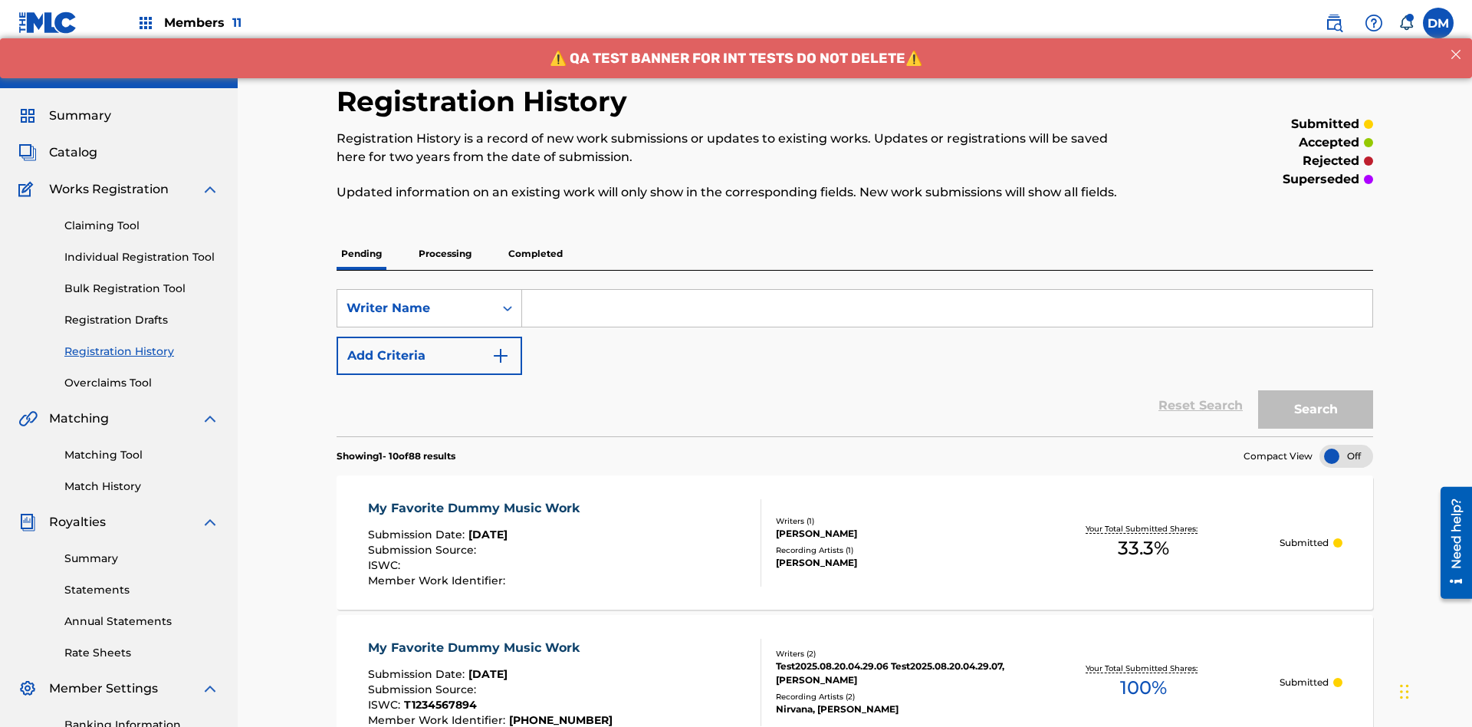
click at [947, 290] on input "Search Form" at bounding box center [947, 308] width 850 height 37
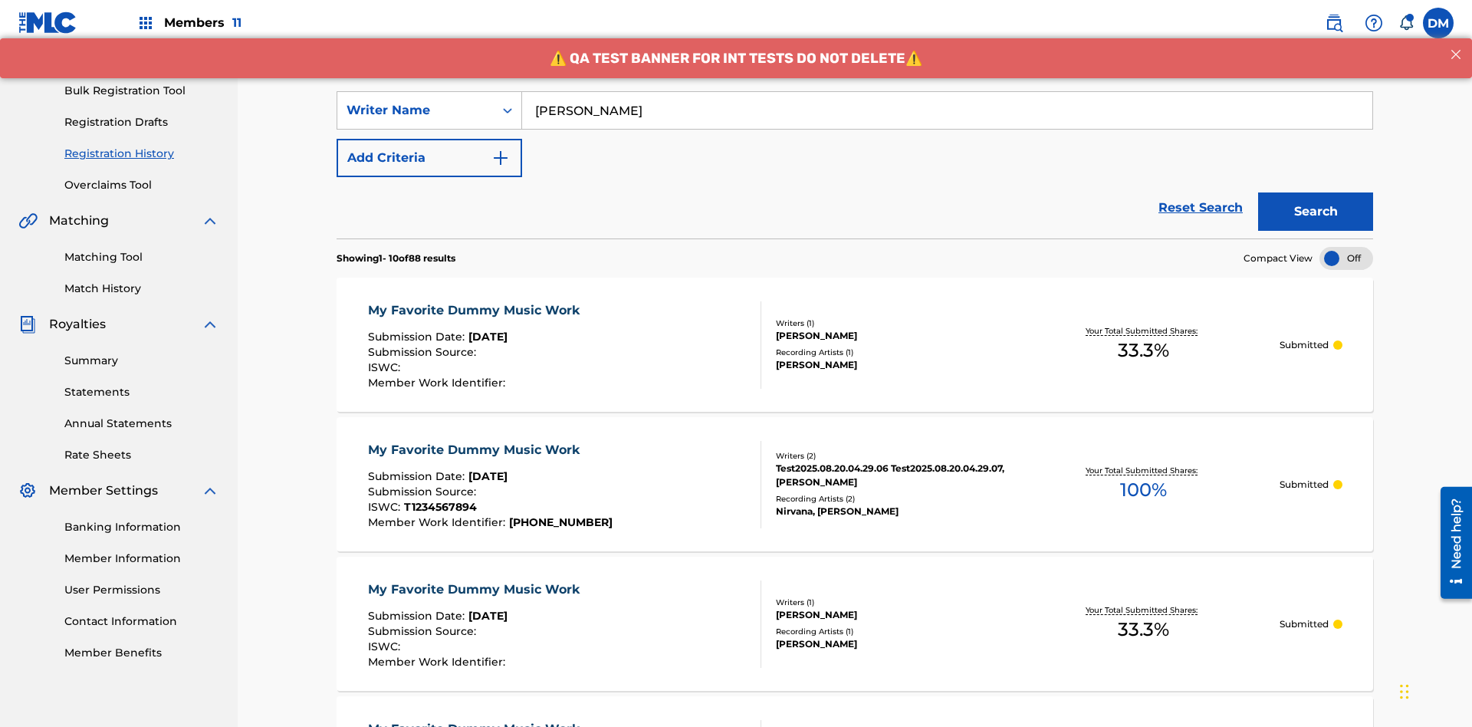
type input "BERKOWITZ"
click at [1316, 192] on button "Search" at bounding box center [1315, 211] width 115 height 38
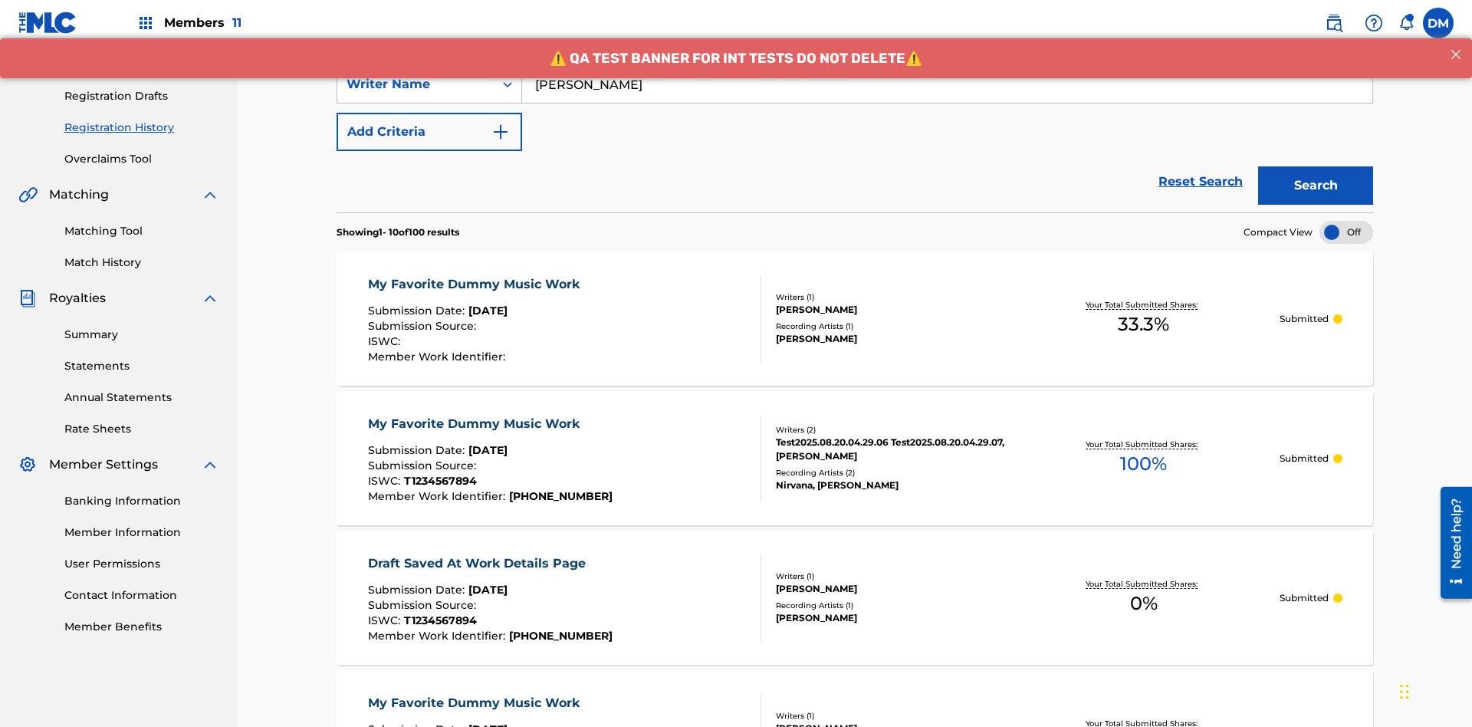
click at [475, 275] on div "My Favorite Dummy Music Work" at bounding box center [477, 284] width 219 height 18
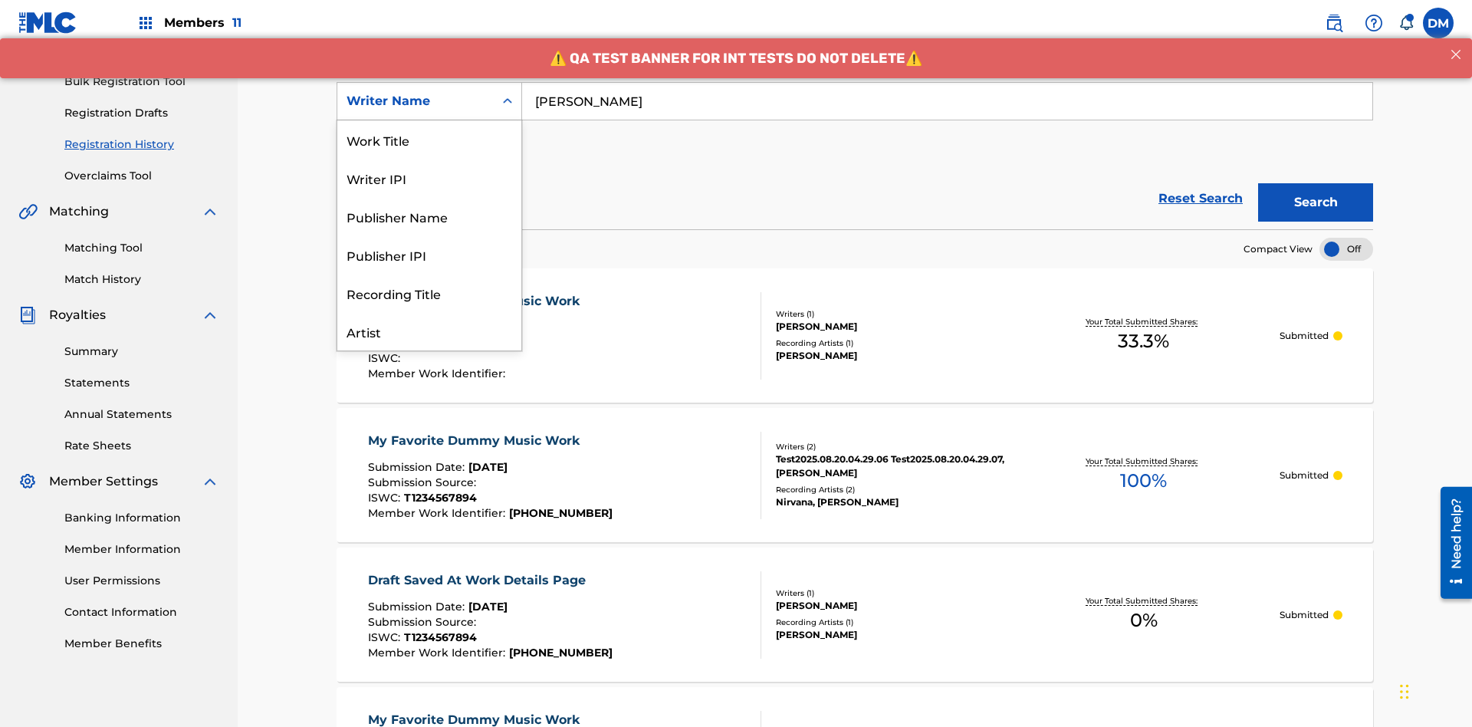
scroll to position [77, 0]
click at [429, 120] on div "Writer IPI" at bounding box center [429, 101] width 184 height 38
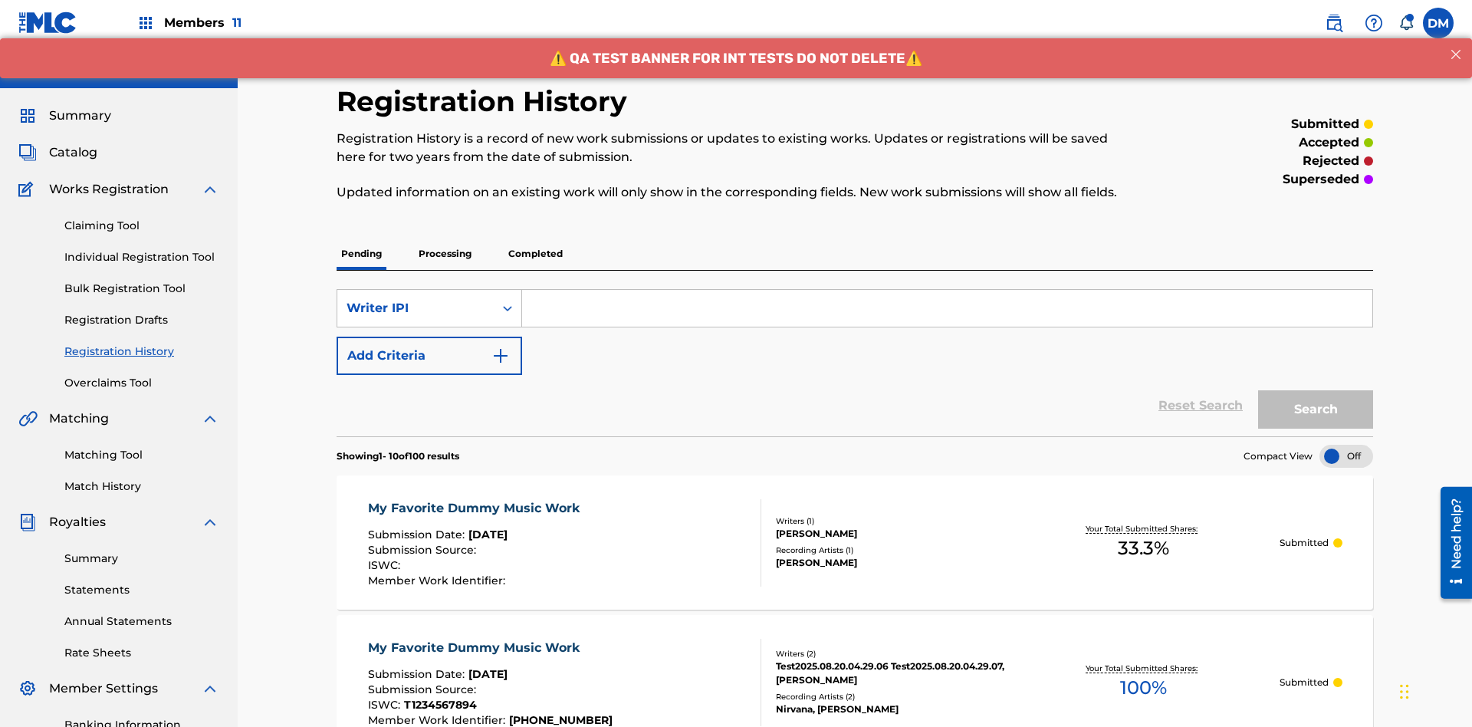
click at [947, 290] on input "Search Form" at bounding box center [947, 308] width 850 height 37
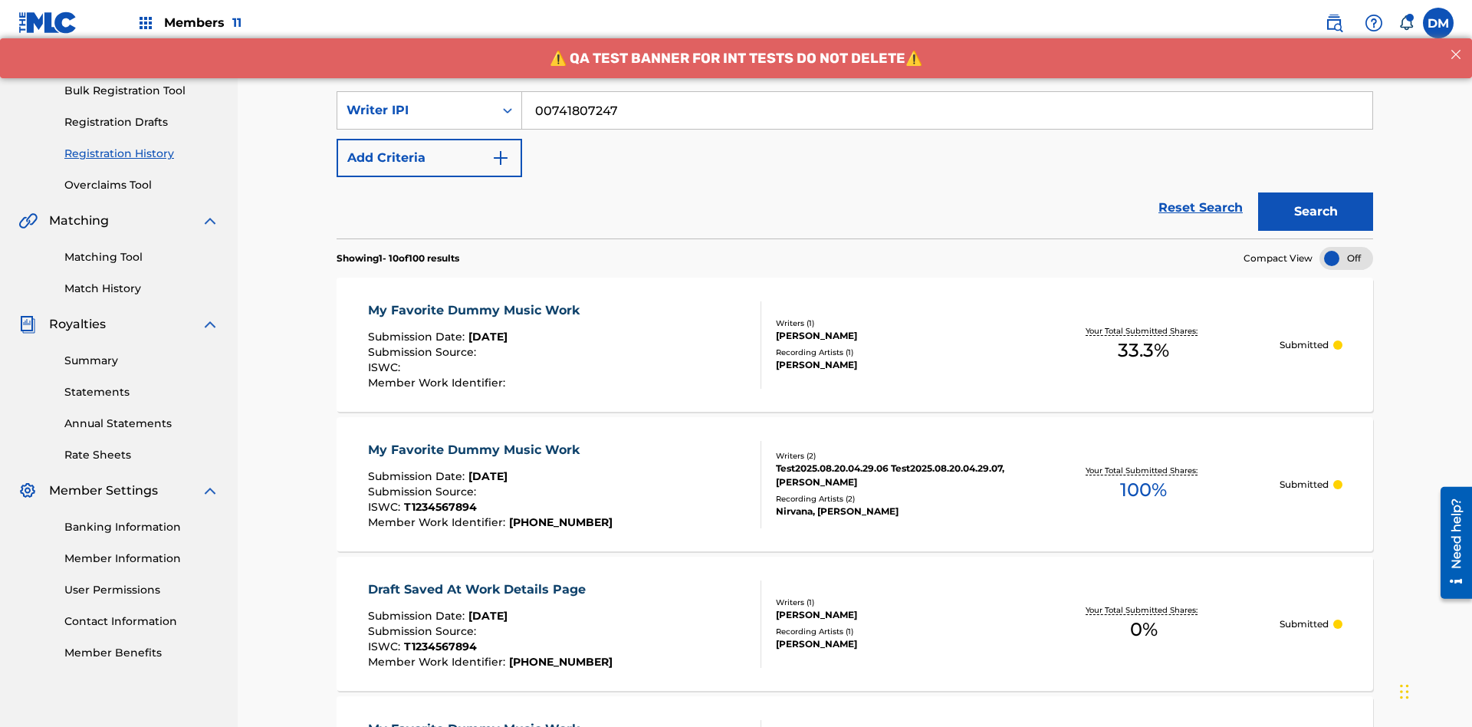
scroll to position [224, 0]
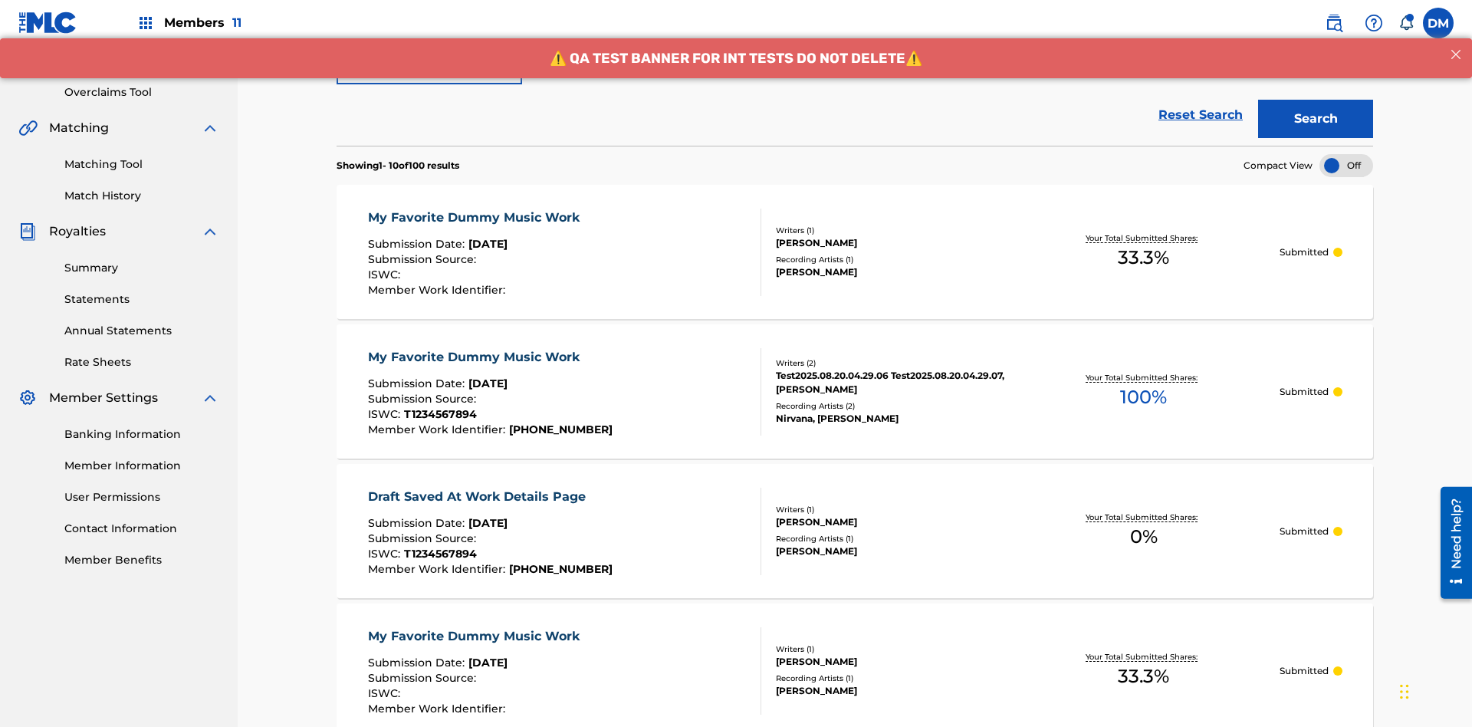
type input "00741807247"
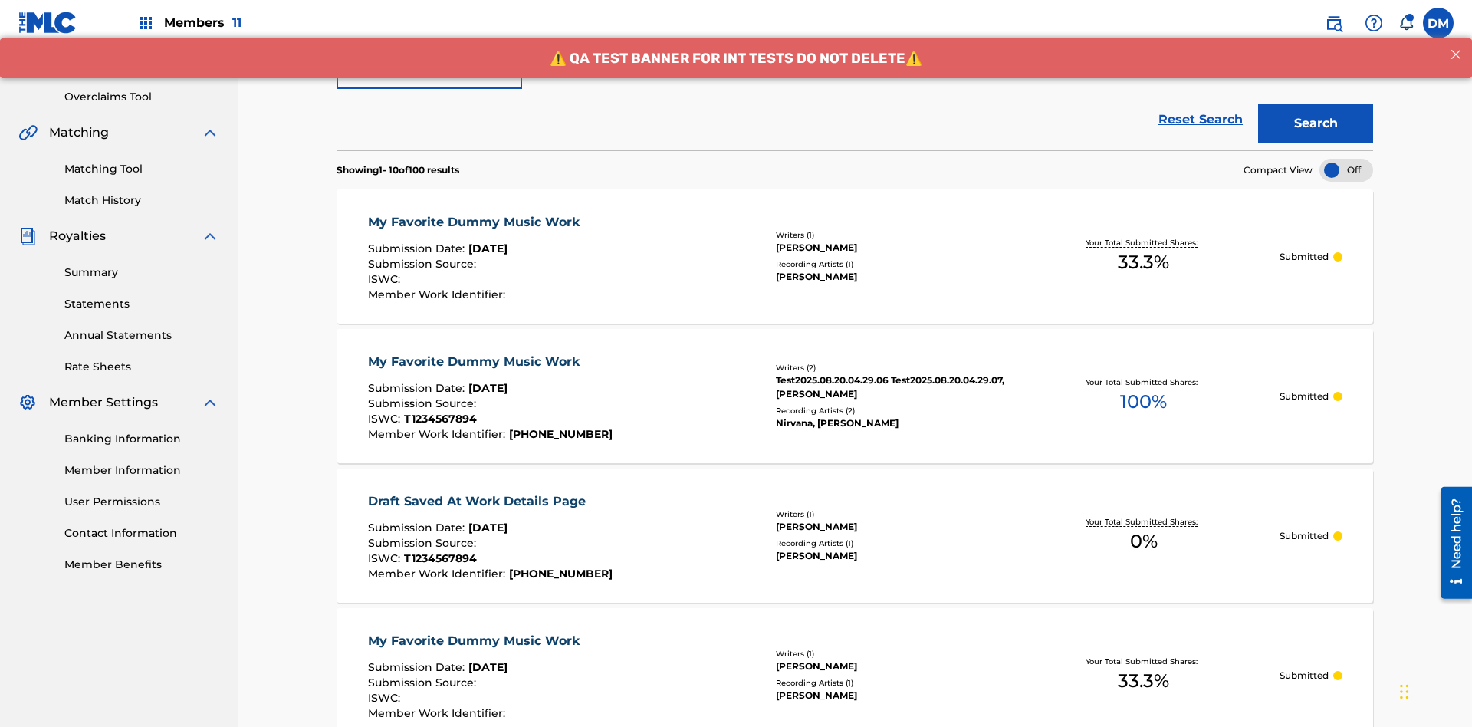
click at [1316, 111] on button "Search" at bounding box center [1315, 123] width 115 height 38
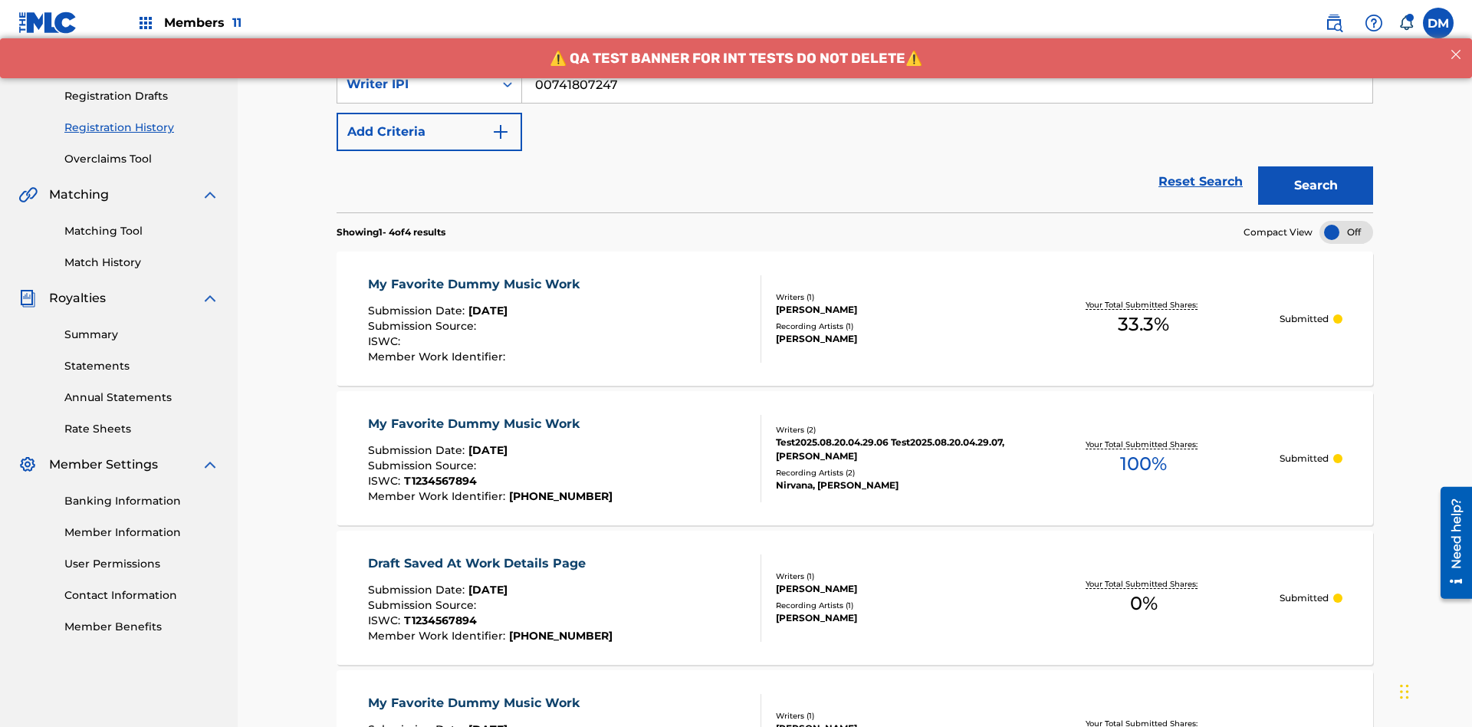
click at [475, 275] on div "My Favorite Dummy Music Work" at bounding box center [477, 284] width 219 height 18
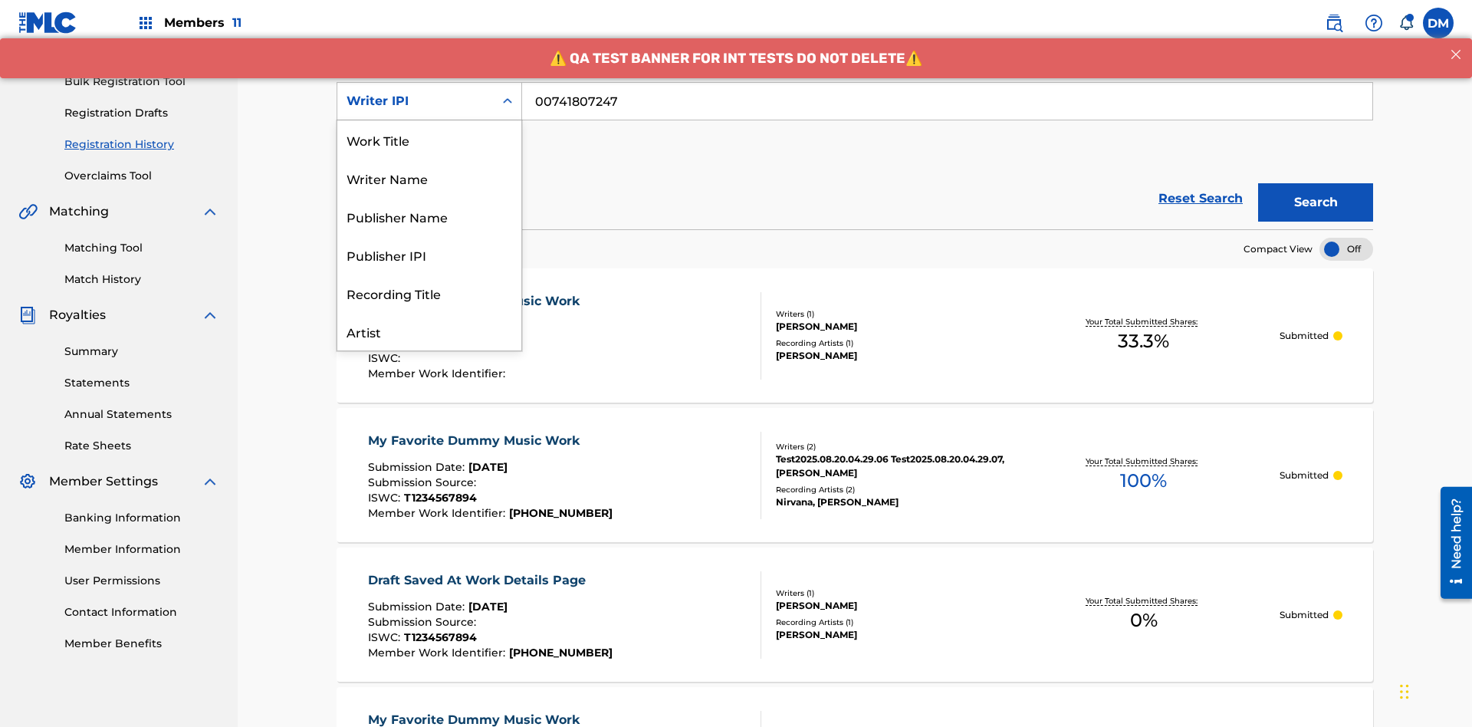
scroll to position [77, 0]
click at [429, 140] on div "Publisher Name" at bounding box center [429, 139] width 184 height 38
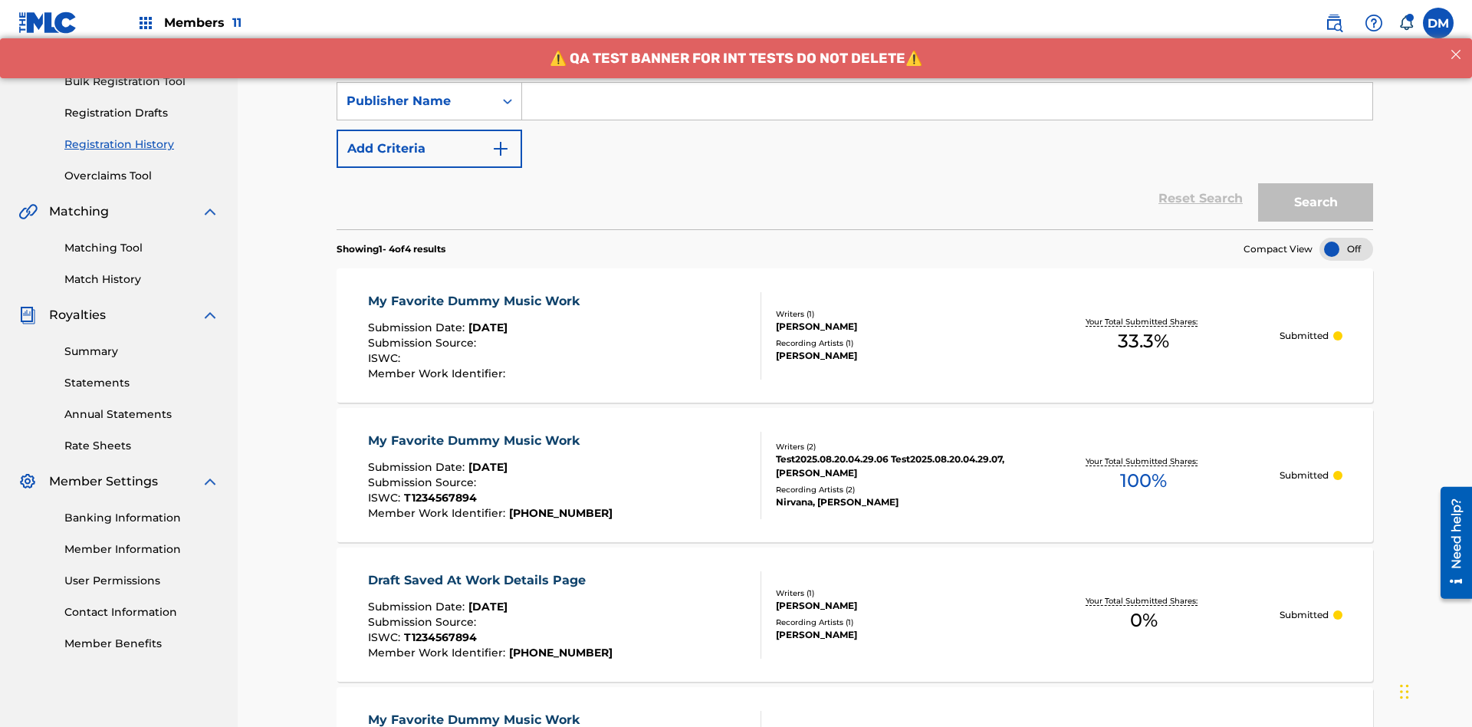
click at [947, 110] on input "Search Form" at bounding box center [947, 101] width 850 height 37
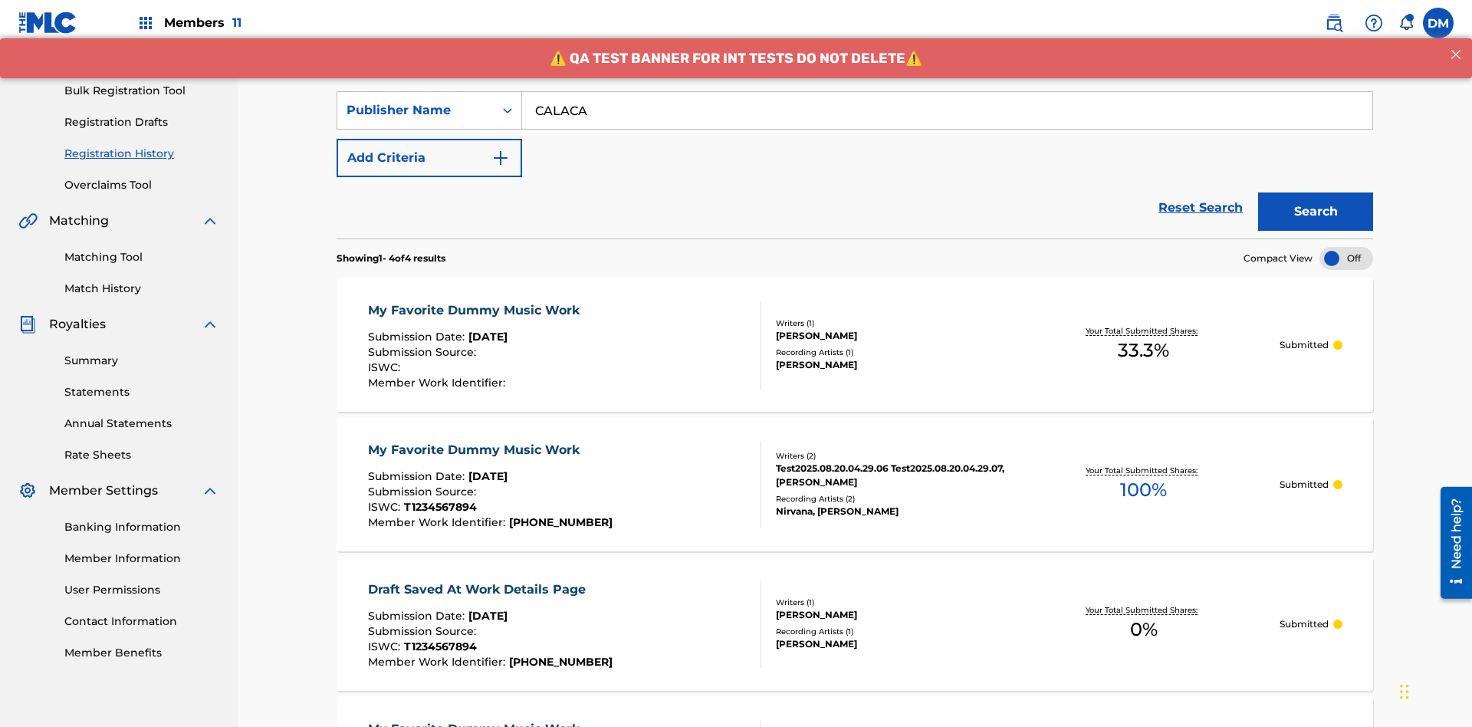
type input "CALACA"
click at [1316, 192] on button "Search" at bounding box center [1315, 211] width 115 height 38
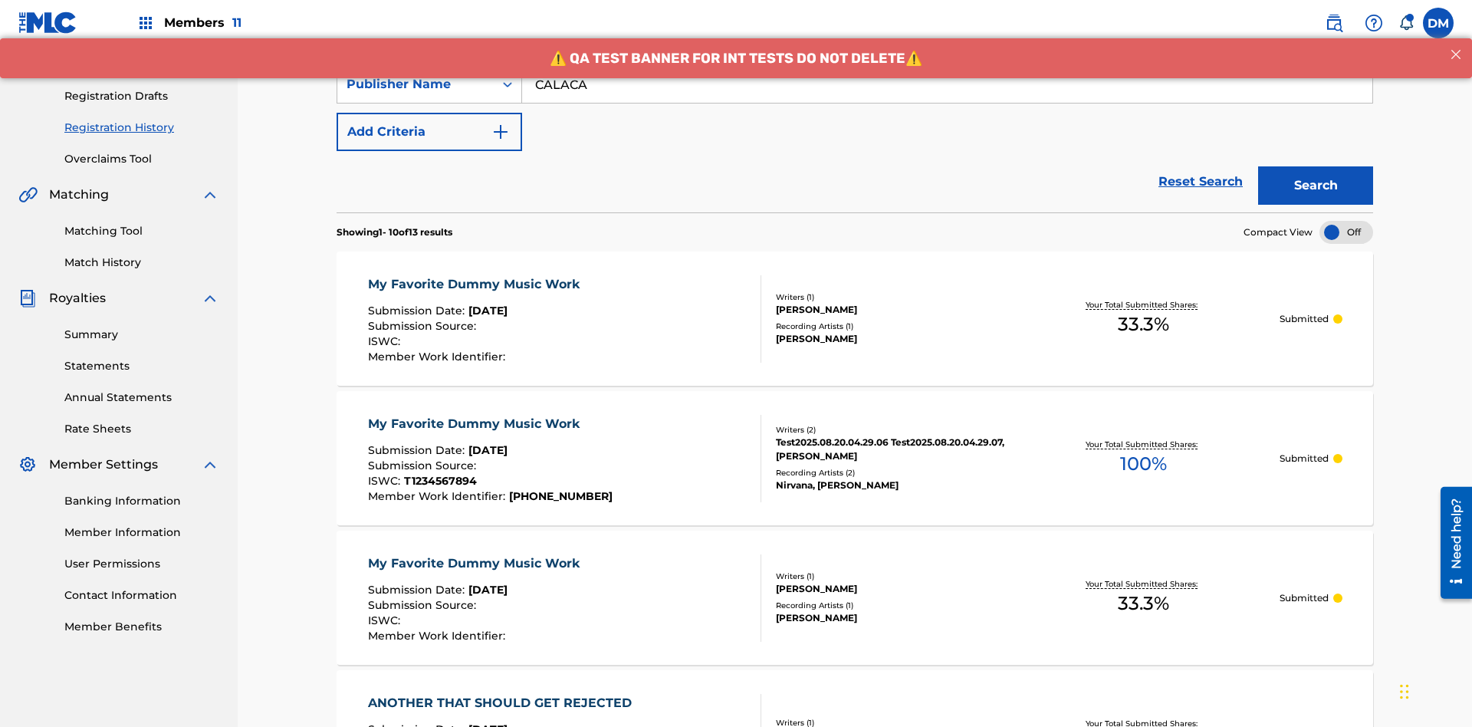
click at [475, 275] on div "My Favorite Dummy Music Work" at bounding box center [477, 284] width 219 height 18
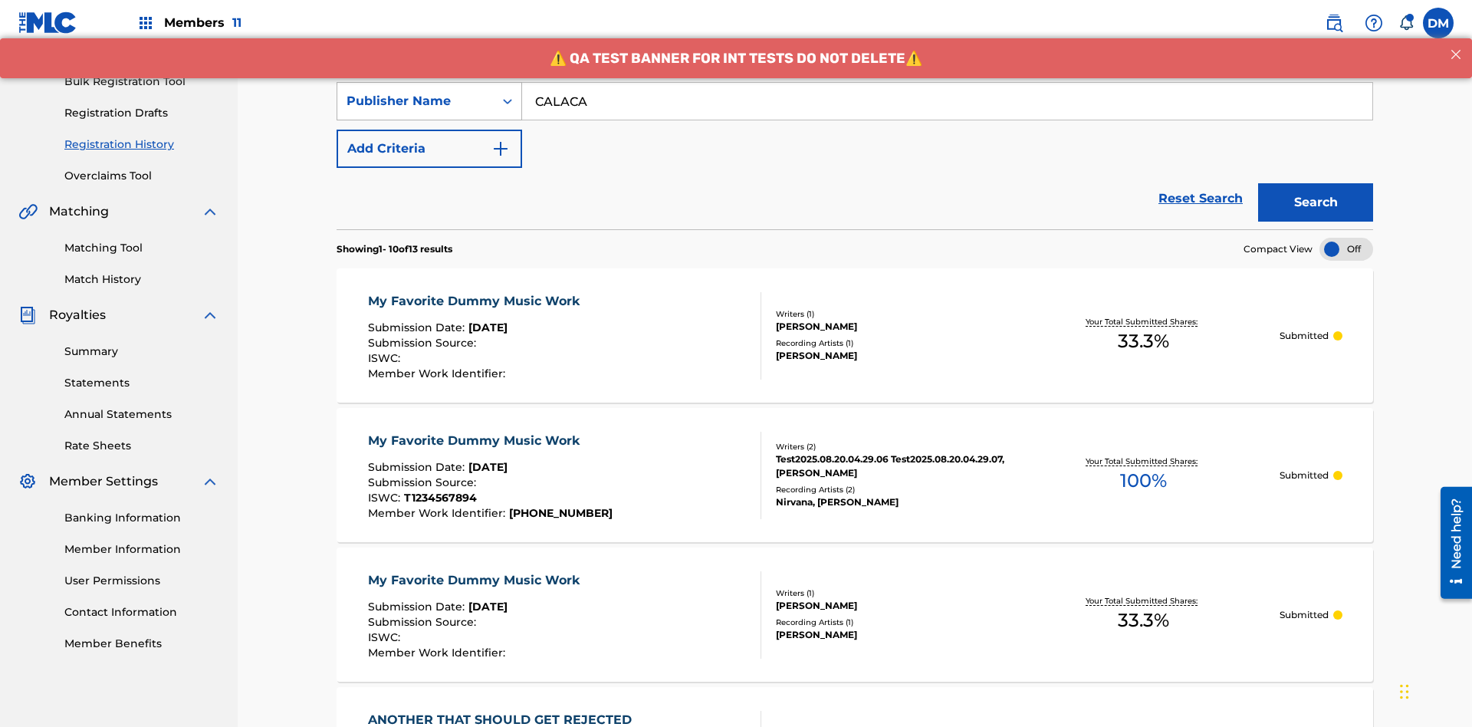
click at [416, 101] on div "Publisher Name" at bounding box center [416, 101] width 138 height 18
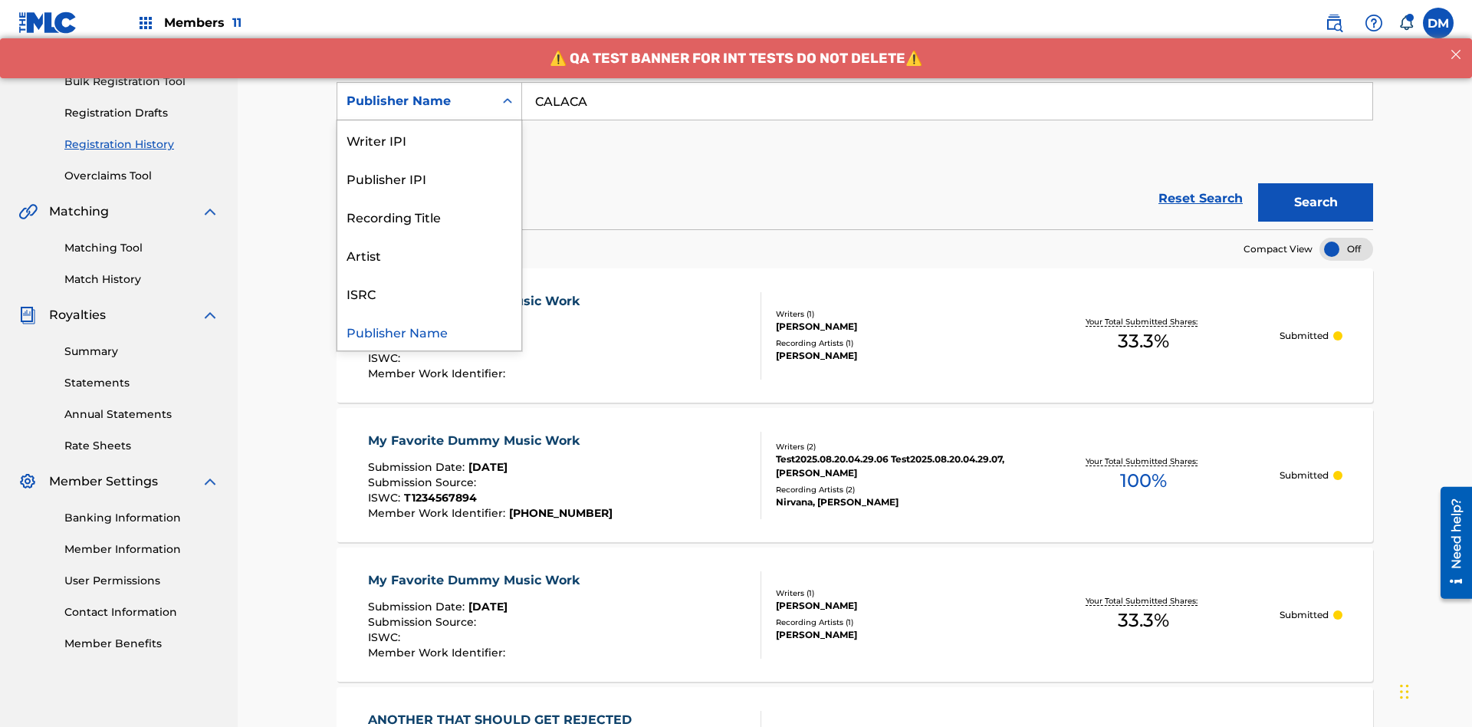
click at [429, 178] on div "Publisher IPI" at bounding box center [429, 178] width 184 height 38
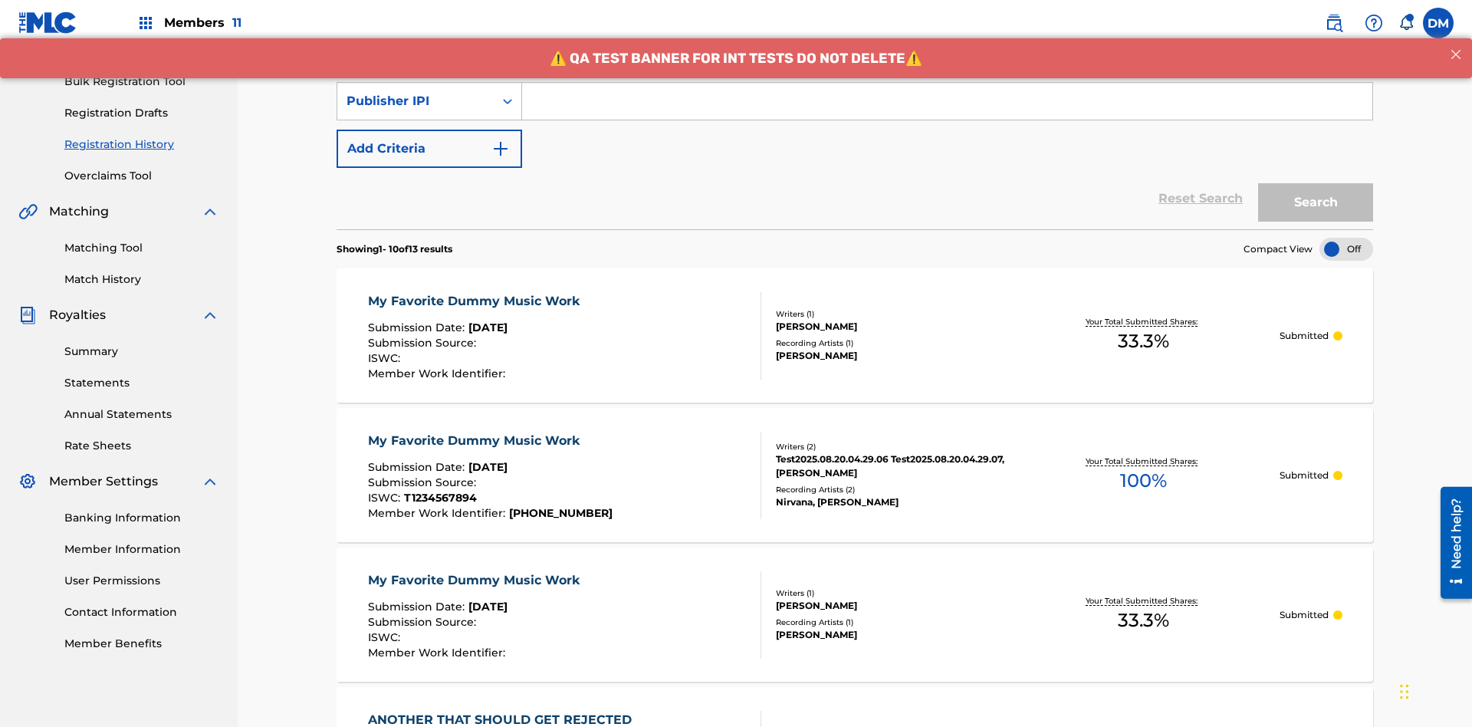
click at [947, 110] on input "Search Form" at bounding box center [947, 101] width 850 height 37
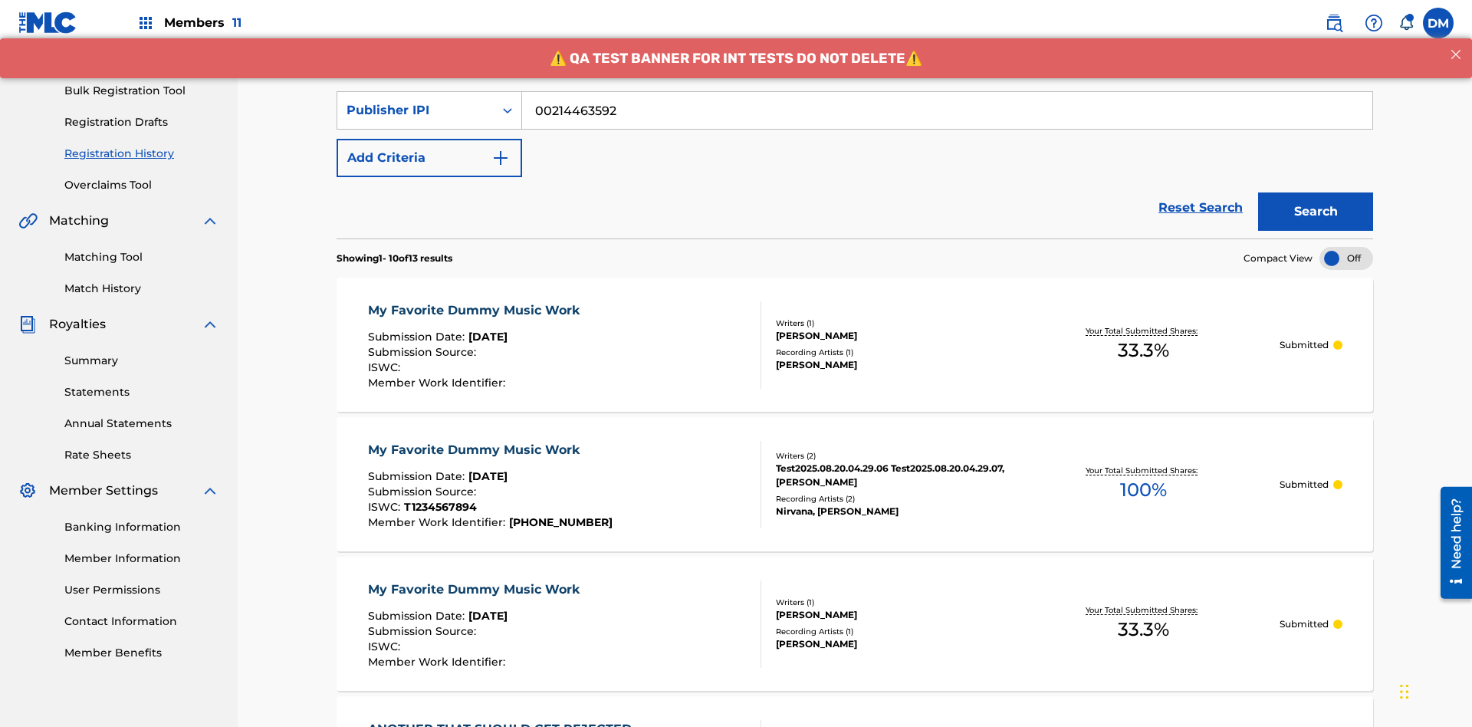
type input "00214463592"
click at [1316, 192] on button "Search" at bounding box center [1315, 211] width 115 height 38
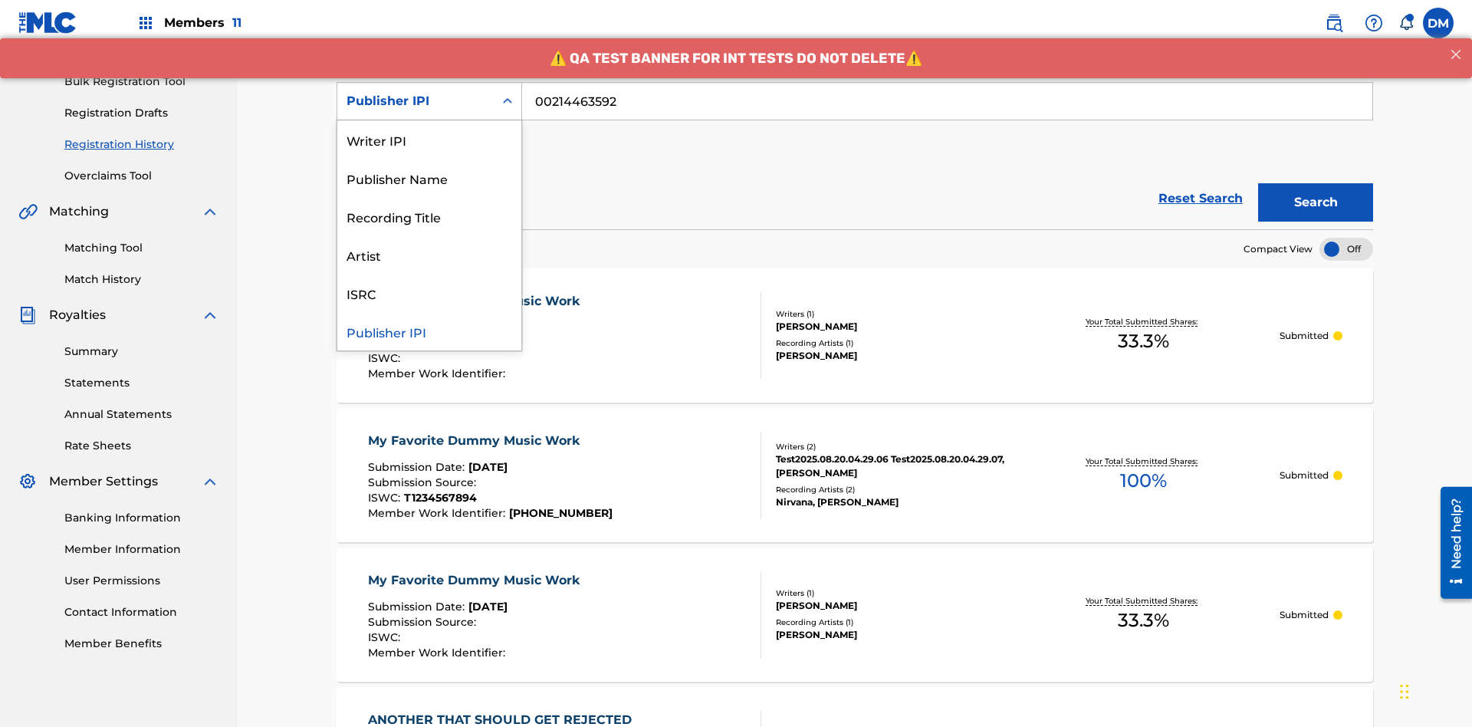
click at [429, 255] on div "Artist" at bounding box center [429, 254] width 184 height 38
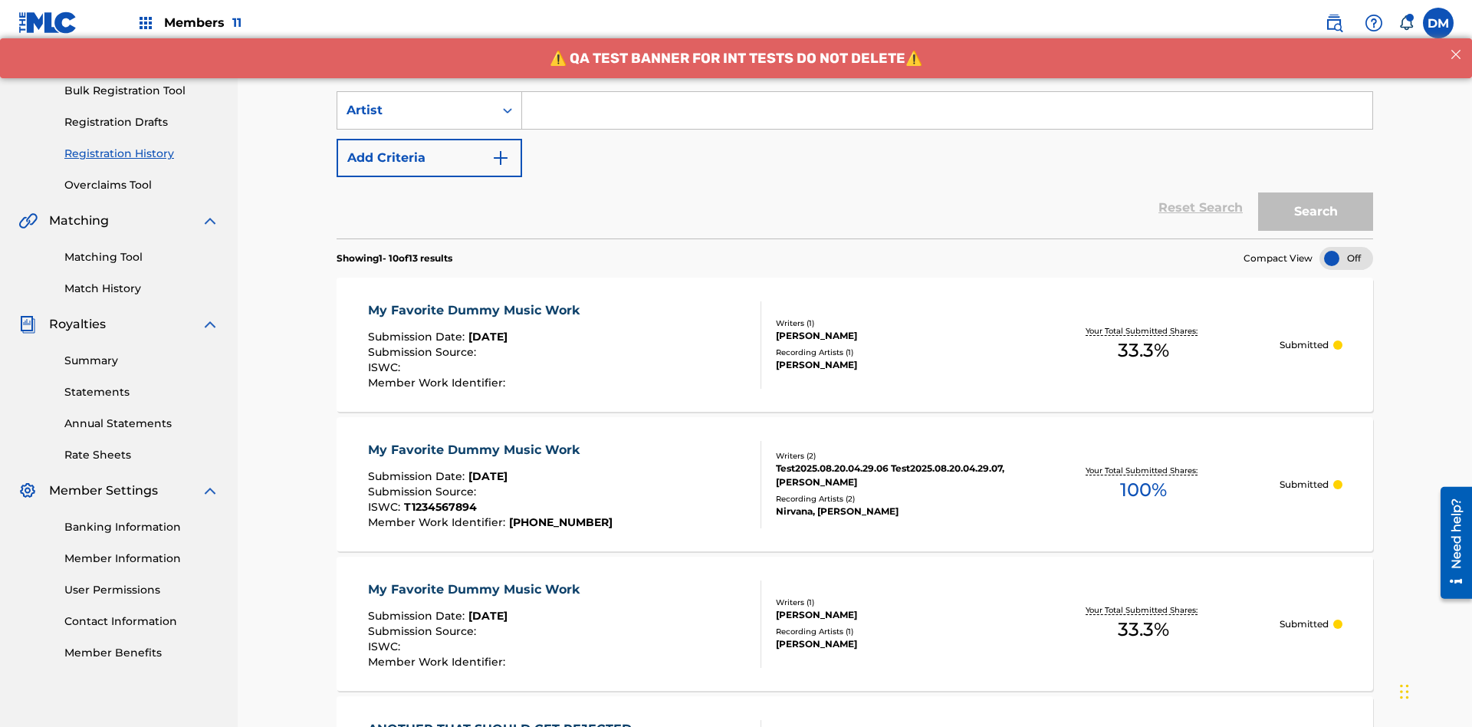
click at [947, 110] on input "Search Form" at bounding box center [947, 110] width 850 height 37
